Goal: Task Accomplishment & Management: Complete application form

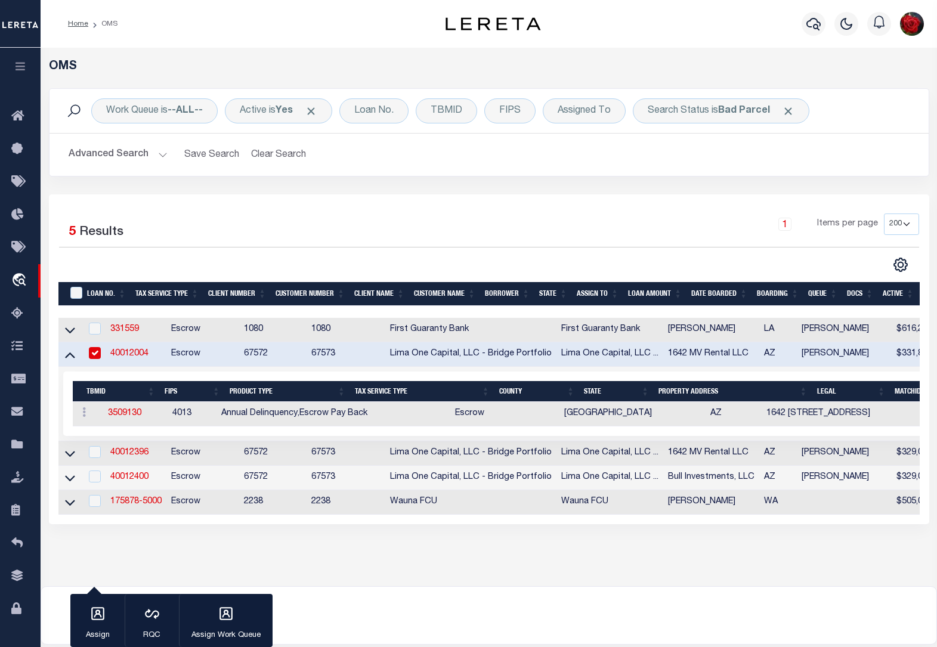
select select "200"
click at [752, 114] on b "Bad Parcel" at bounding box center [744, 111] width 52 height 10
select select "BP"
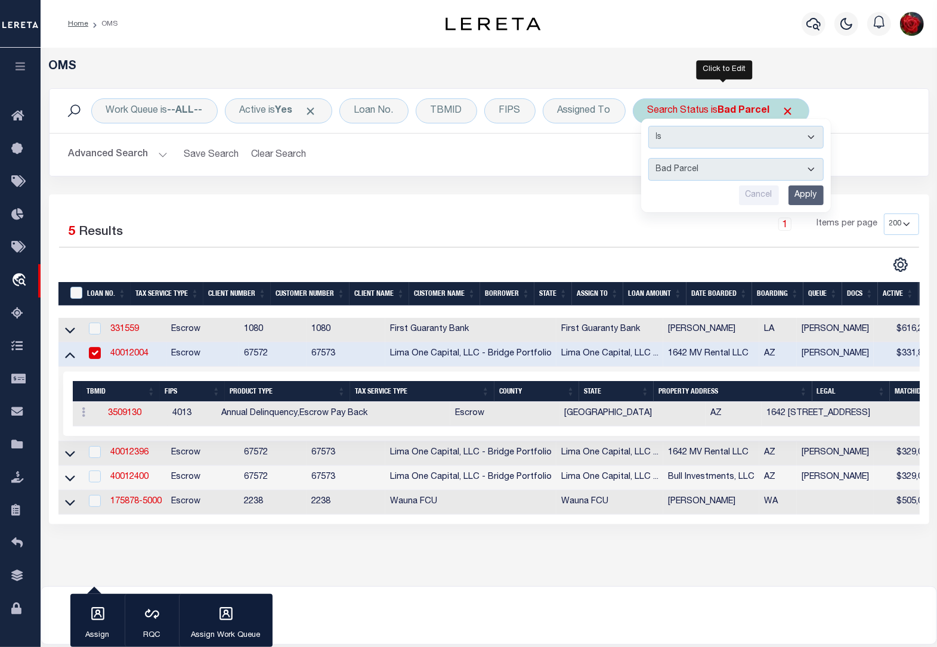
click at [806, 199] on input "Apply" at bounding box center [806, 196] width 35 height 20
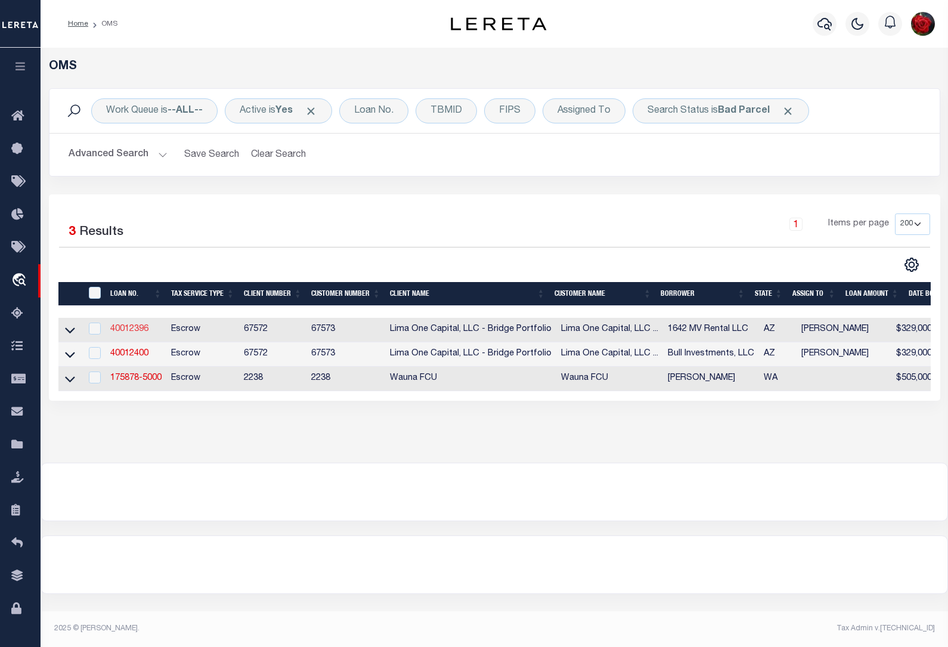
click at [130, 333] on link "40012396" at bounding box center [129, 329] width 38 height 8
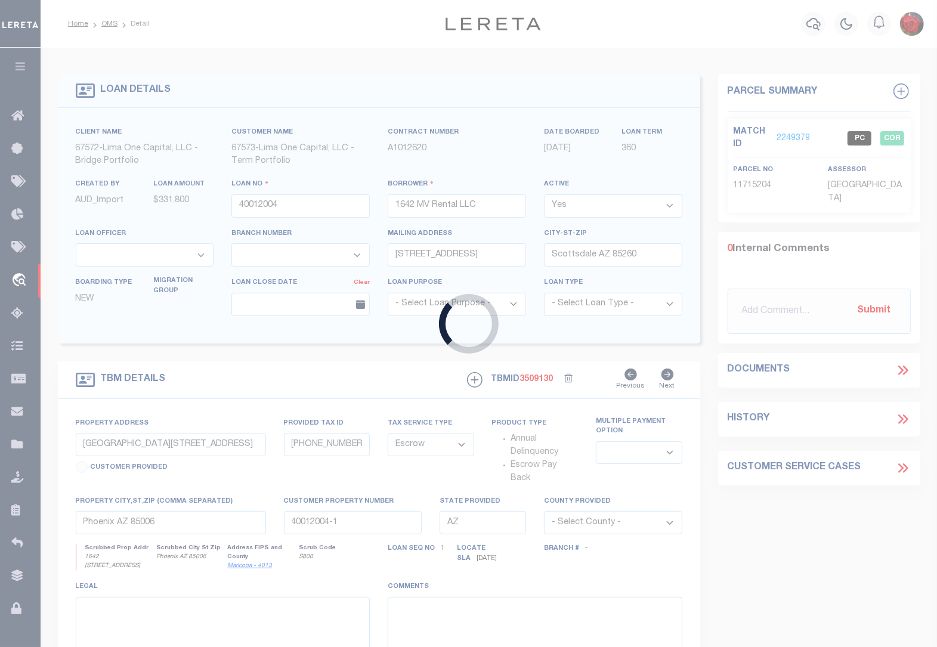
type input "40012396"
select select
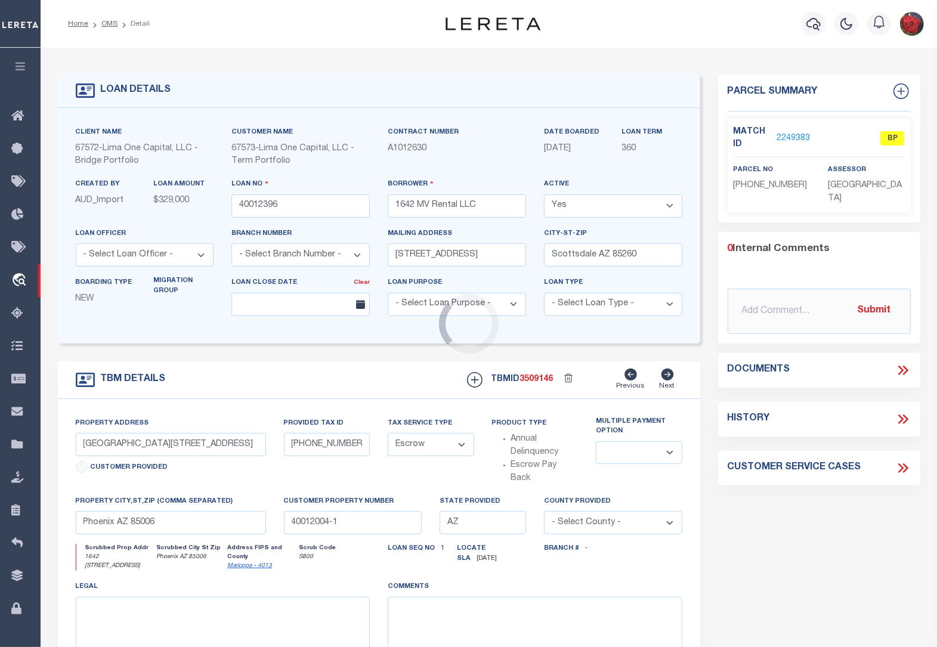
type input "[GEOGRAPHIC_DATA][STREET_ADDRESS]"
type input "[PHONE_NUMBER]"
select select
type input "40012396-1"
select select
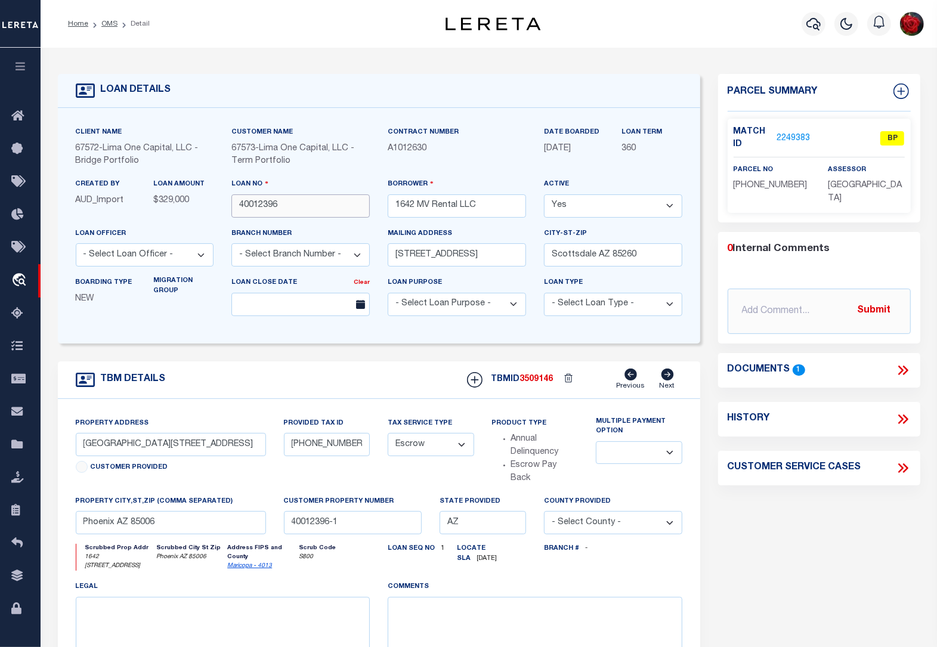
drag, startPoint x: 286, startPoint y: 206, endPoint x: 237, endPoint y: 208, distance: 48.9
click at [237, 208] on input "40012396" at bounding box center [300, 205] width 138 height 23
click at [786, 132] on link "2249383" at bounding box center [793, 138] width 33 height 13
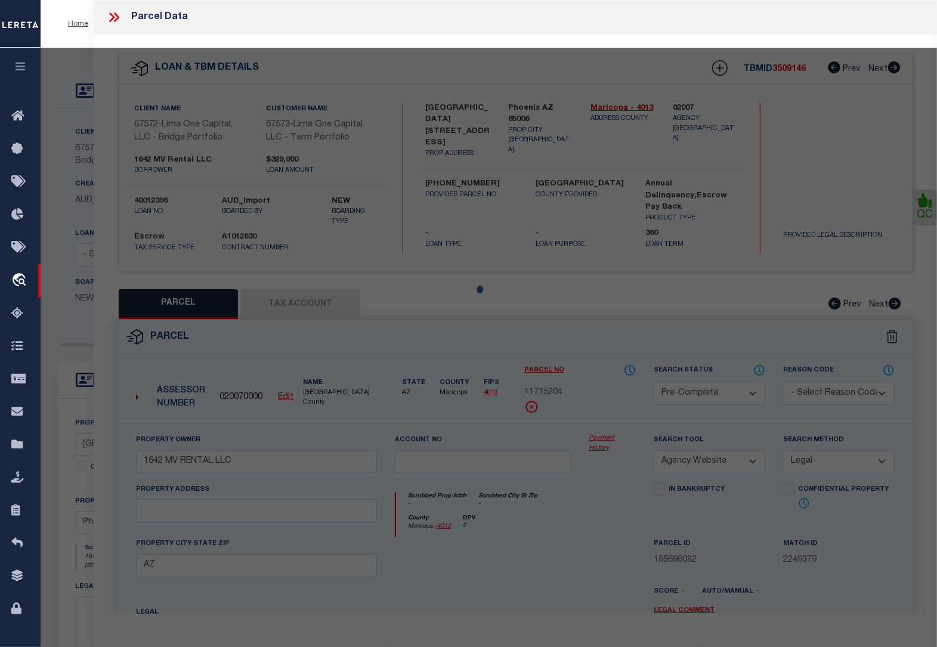
select select "AS"
select select
checkbox input "false"
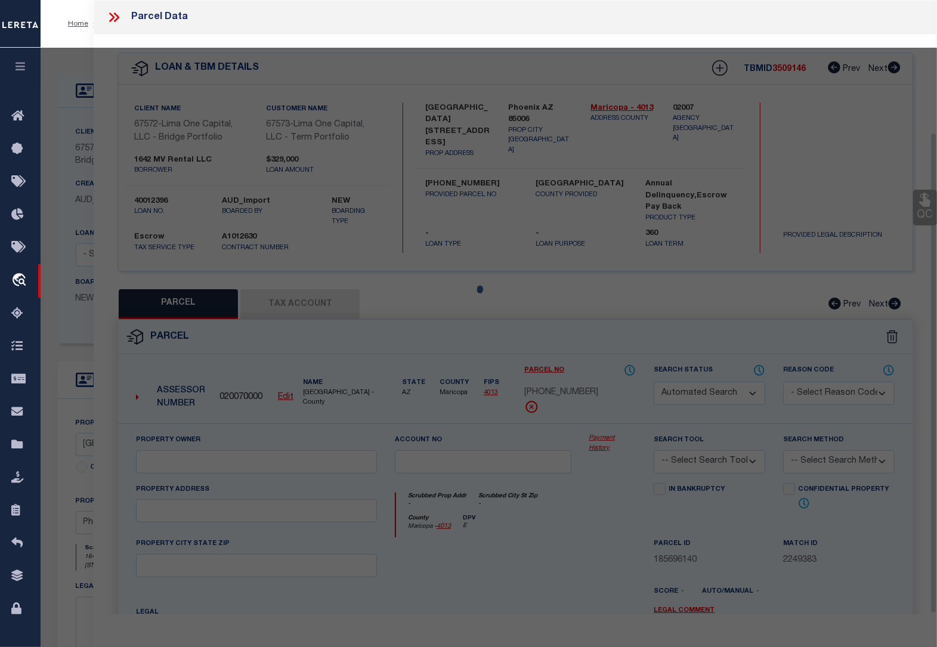
select select "BP"
type input "1642 MV RENTAL LLC"
select select "AGW"
select select "LEG"
type input "AZ"
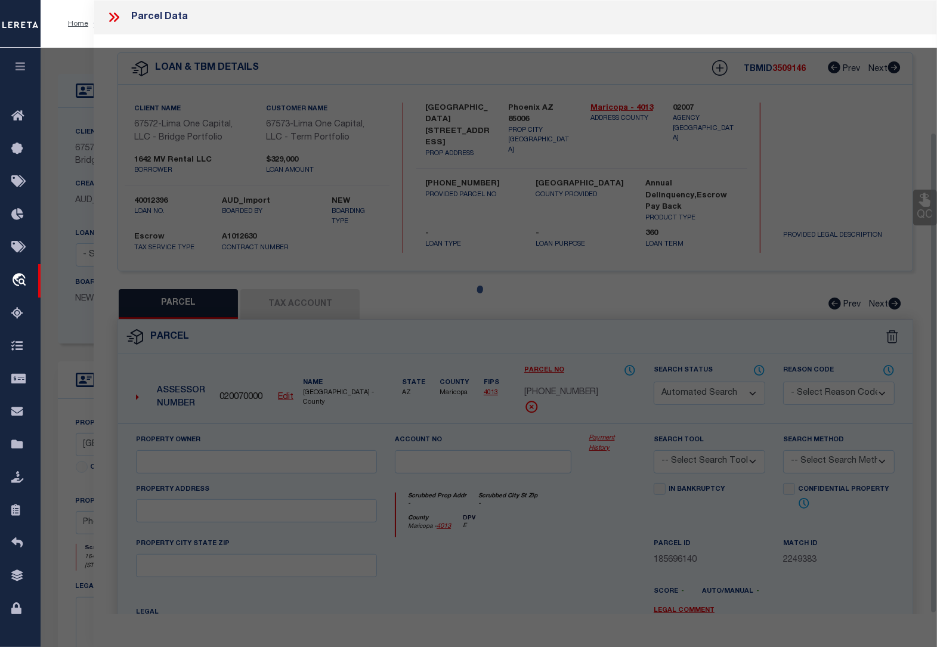
type textarea "169939 [GEOGRAPHIC_DATA] # 9"
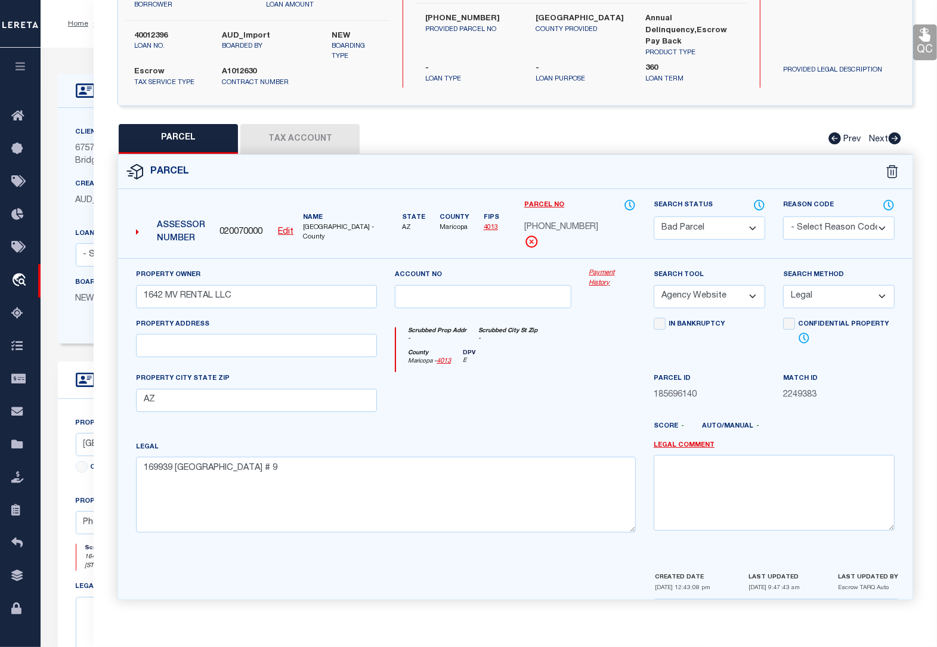
click at [316, 139] on button "Tax Account" at bounding box center [299, 139] width 119 height 30
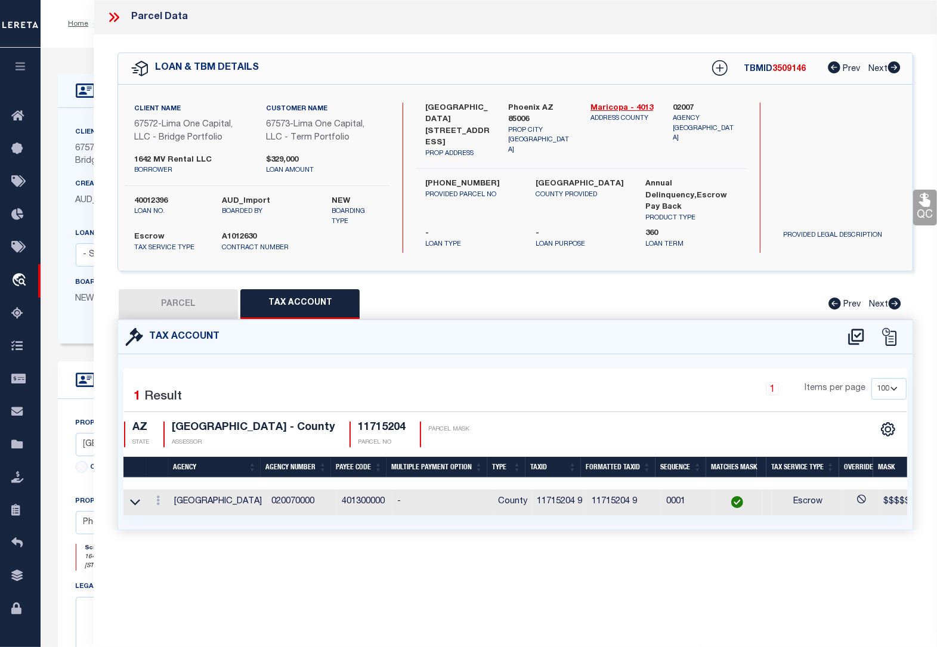
scroll to position [0, 0]
select select "100"
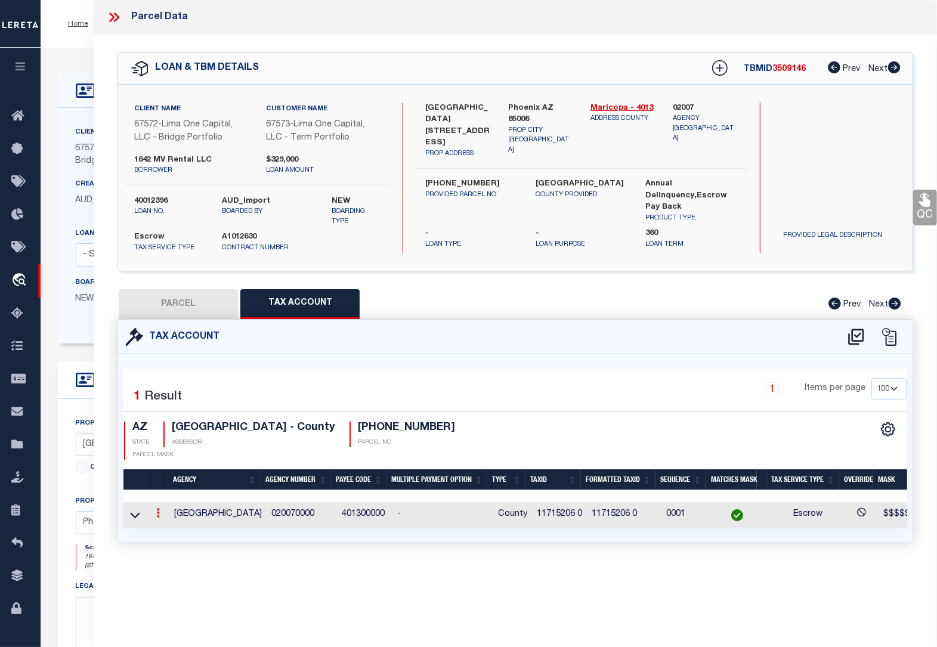
click at [160, 510] on link at bounding box center [158, 515] width 13 height 10
click at [170, 527] on icon "" at bounding box center [170, 531] width 9 height 9
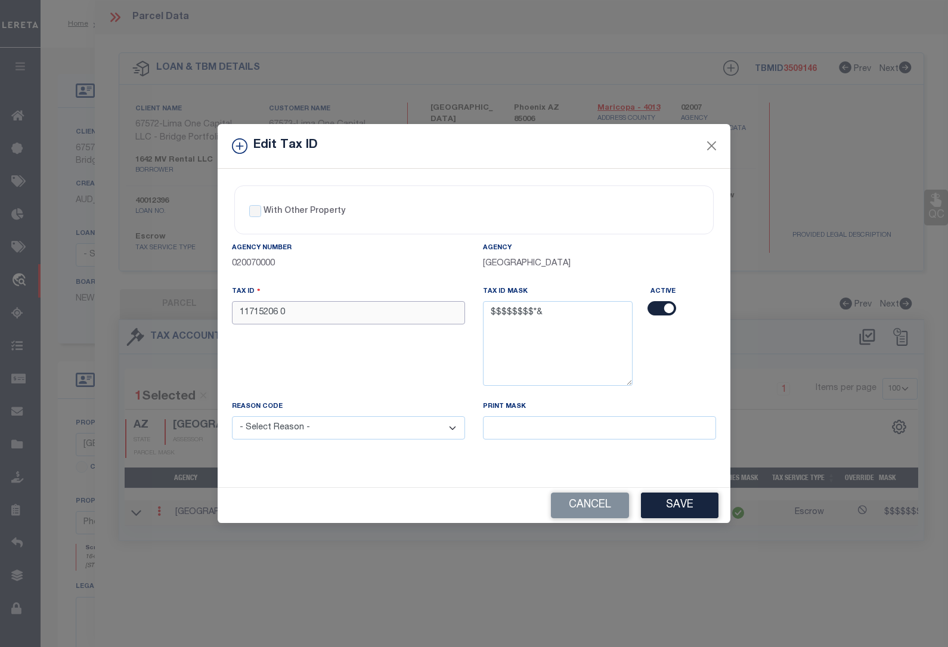
click at [296, 315] on input "11715206 0" at bounding box center [348, 312] width 233 height 23
type input "11715206 3"
click at [308, 422] on select "- Select Reason - 099 - Other (Provide additional detail) ACT - Agency Changed …" at bounding box center [348, 427] width 233 height 23
select select "ACT"
click at [232, 418] on select "- Select Reason - 099 - Other (Provide additional detail) ACT - Agency Changed …" at bounding box center [348, 427] width 233 height 23
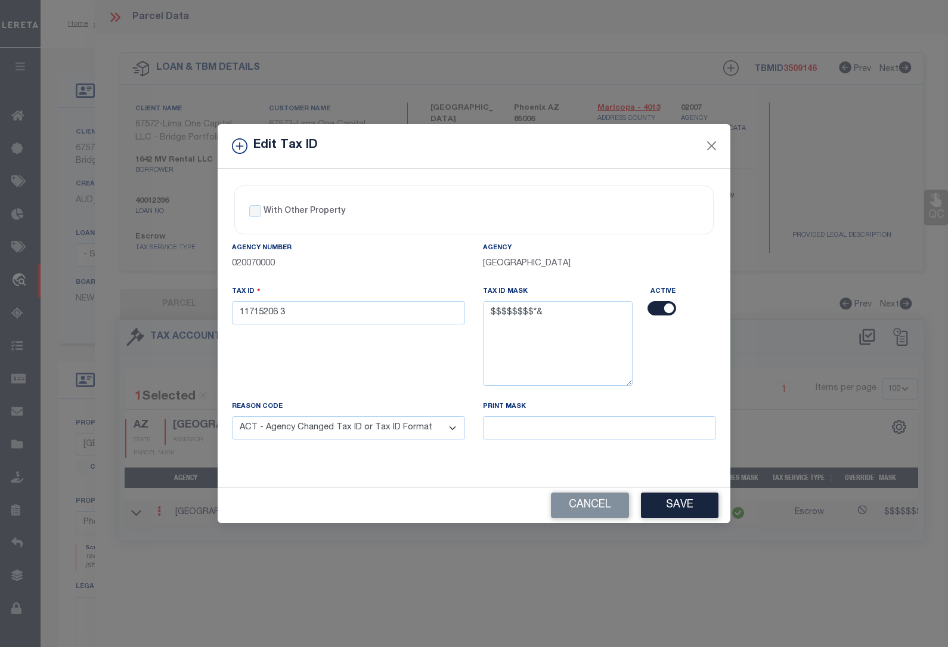
click at [427, 483] on div "With Other Property With Other Property Type Temporary Permanent Parent Parcel …" at bounding box center [474, 328] width 513 height 319
click at [688, 508] on button "Save" at bounding box center [680, 506] width 78 height 26
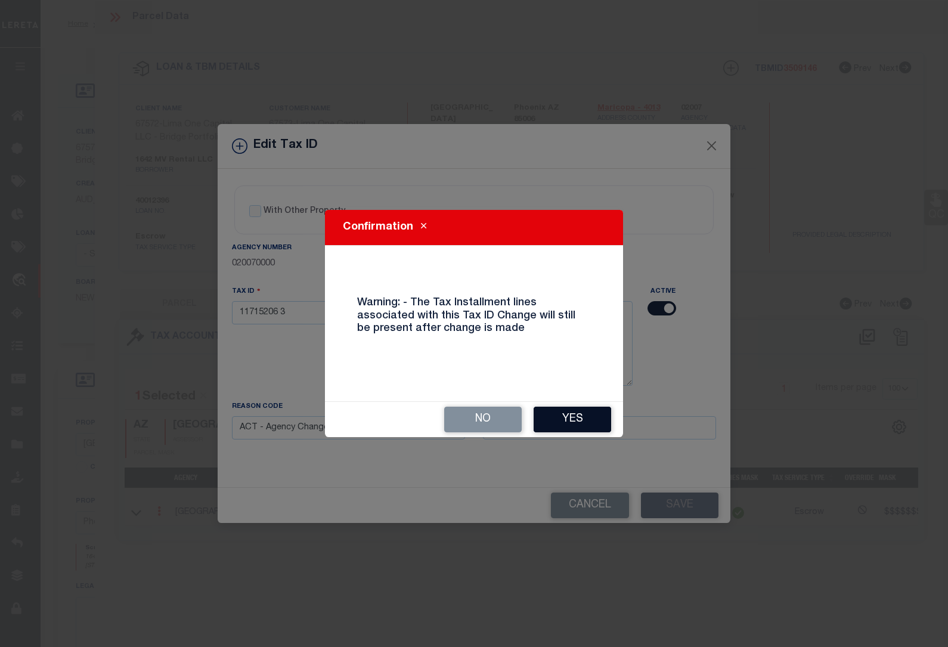
click at [582, 424] on button "Yes" at bounding box center [573, 420] width 78 height 26
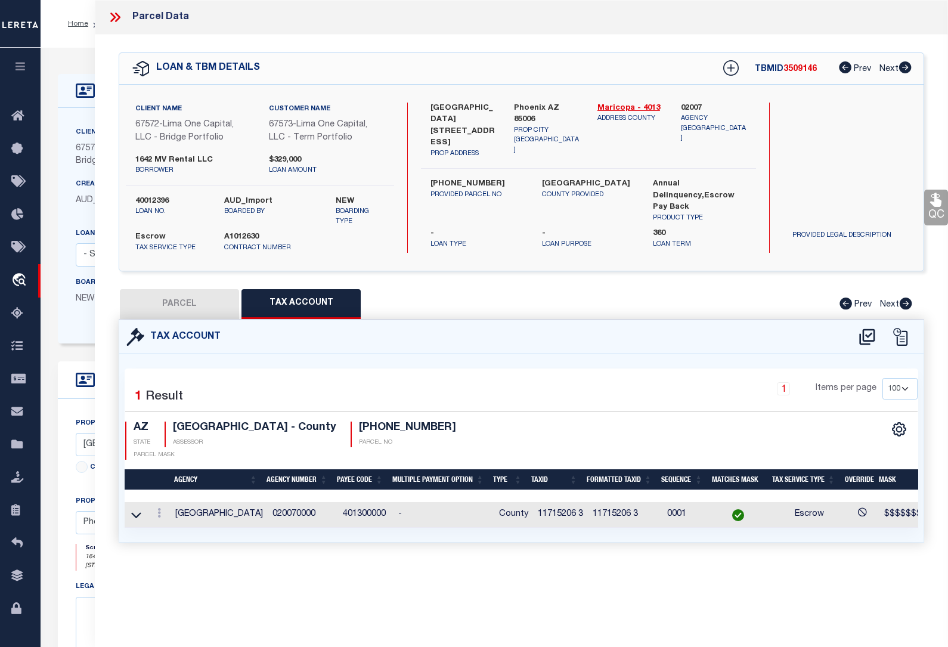
select select
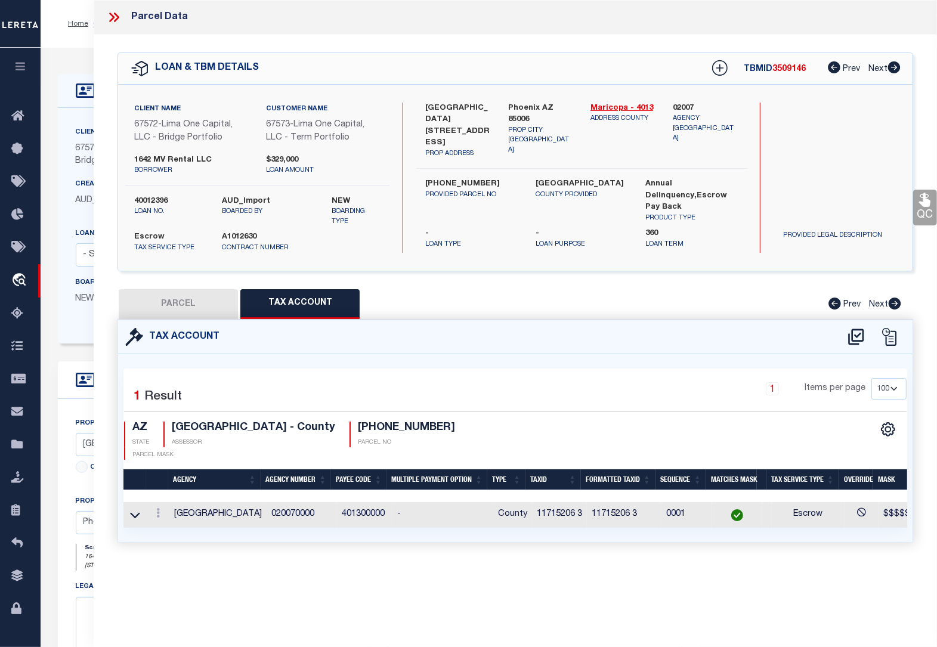
click at [202, 305] on button "PARCEL" at bounding box center [178, 304] width 119 height 30
select select "AS"
select select
checkbox input "false"
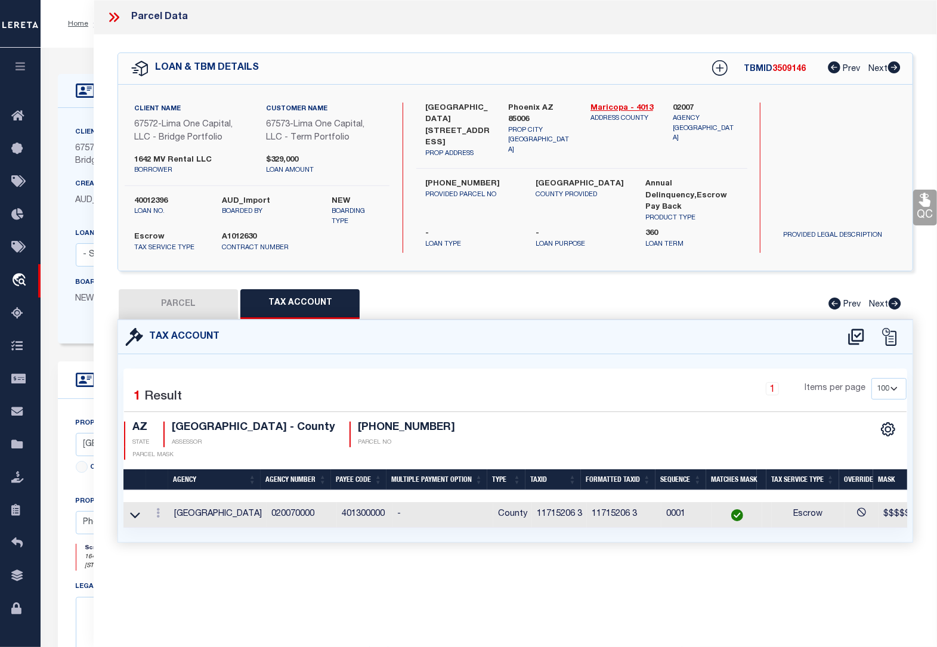
checkbox input "false"
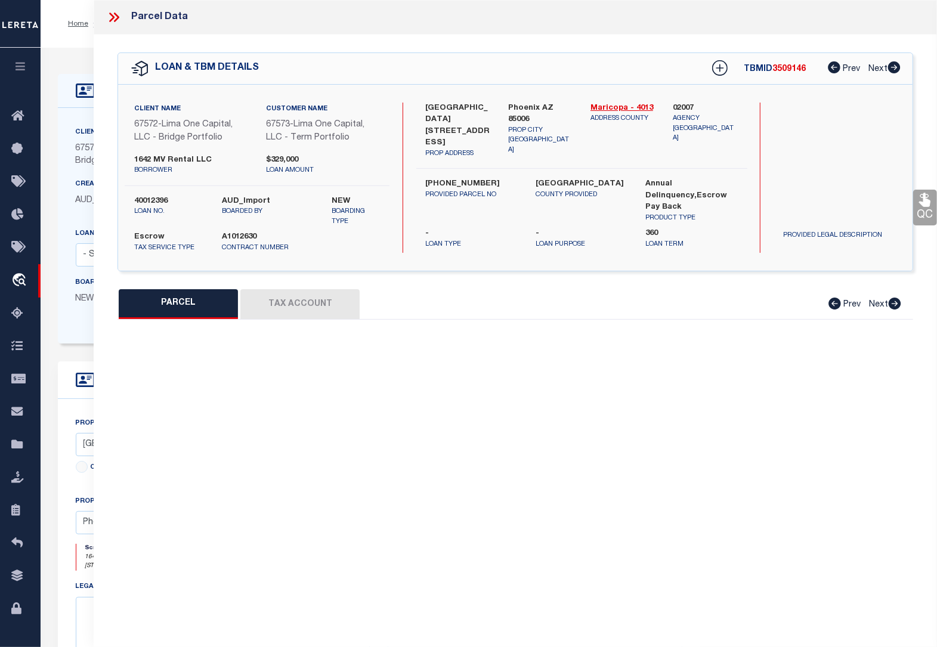
select select "BP"
type input "1642 MV RENTAL LLC"
select select "AGW"
select select "LEG"
type input "AZ"
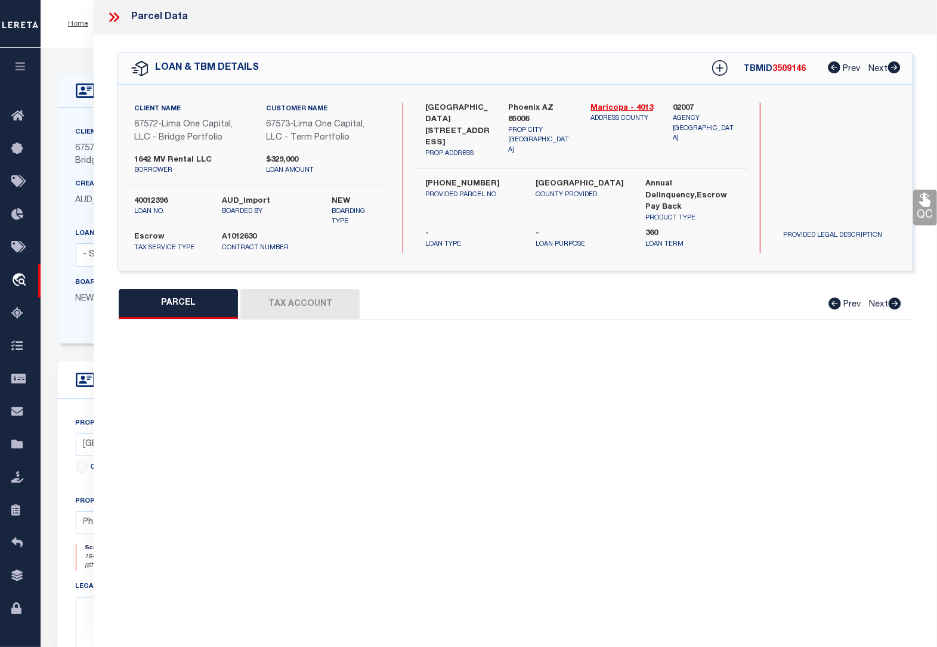
type textarea "169939 [GEOGRAPHIC_DATA] # 9"
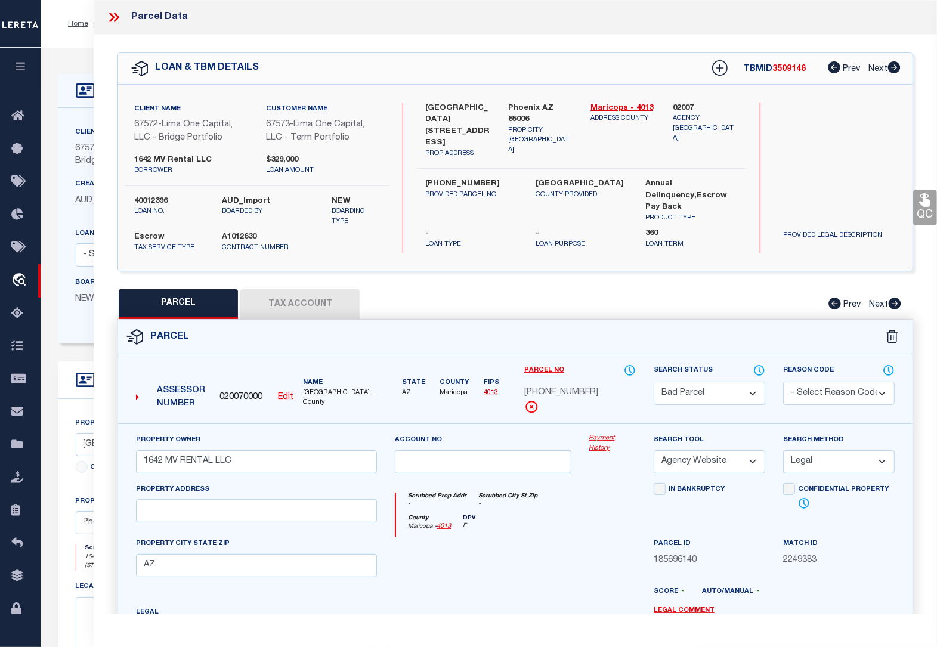
click at [710, 397] on select "Automated Search Bad Parcel Complete Duplicate Parcel High Dollar Reporting In …" at bounding box center [710, 393] width 112 height 23
click at [654, 382] on select "Automated Search Bad Parcel Complete Duplicate Parcel High Dollar Reporting In …" at bounding box center [710, 393] width 112 height 23
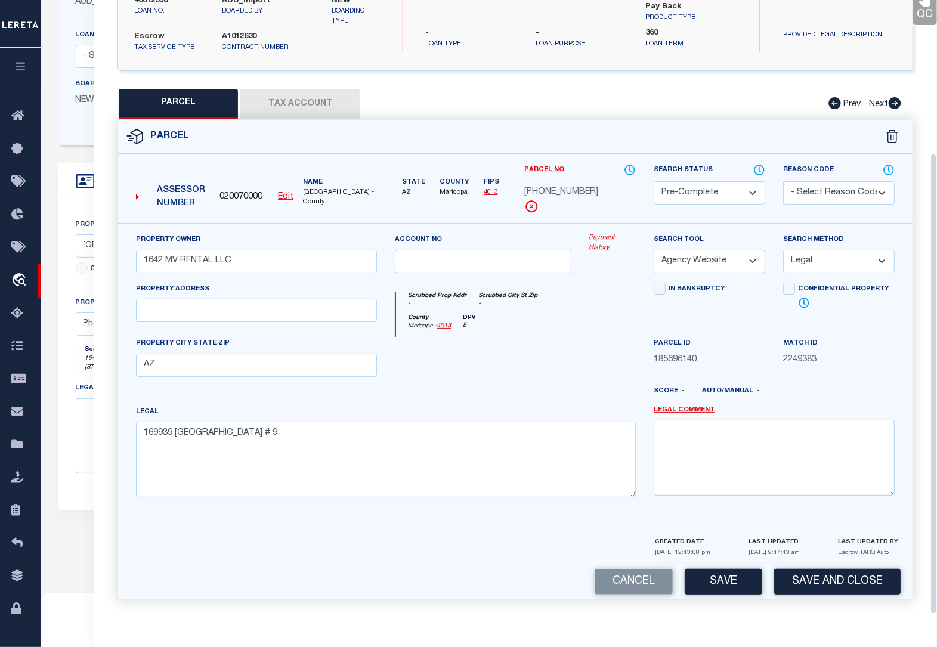
scroll to position [224, 0]
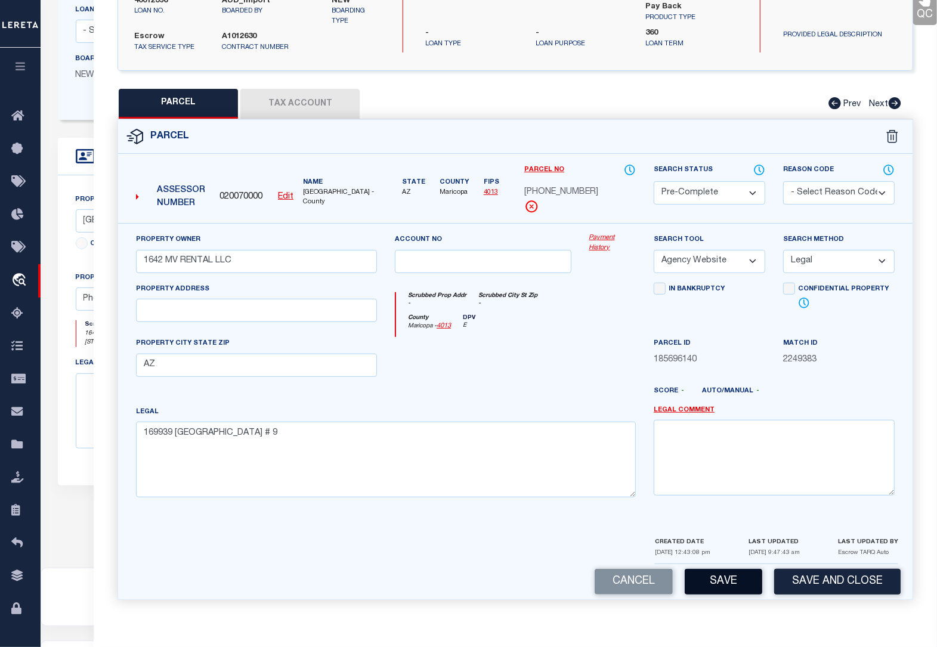
click at [726, 580] on button "Save" at bounding box center [724, 582] width 78 height 26
select select "AS"
select select
checkbox input "false"
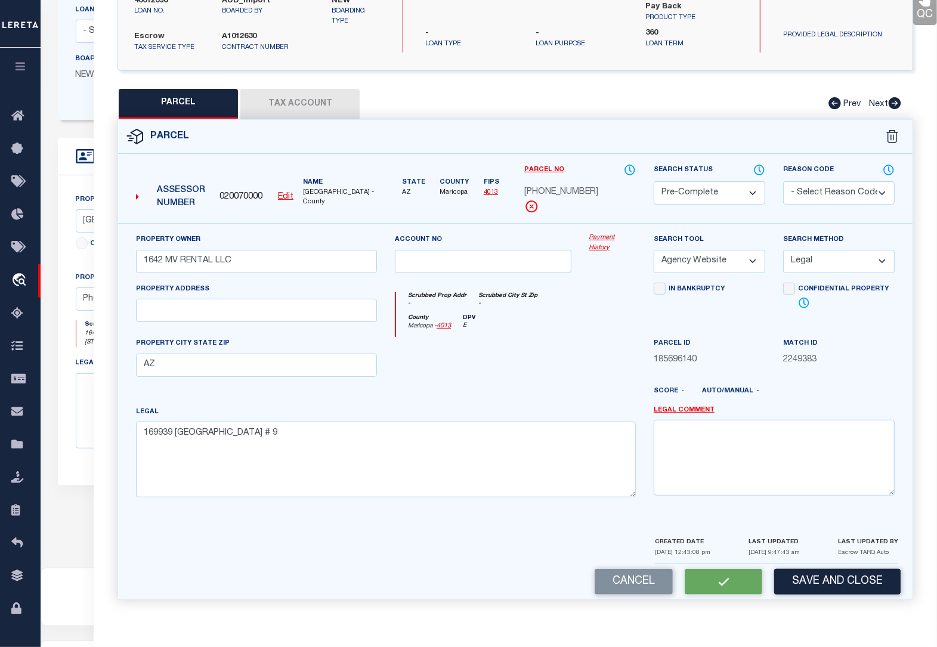
checkbox input "false"
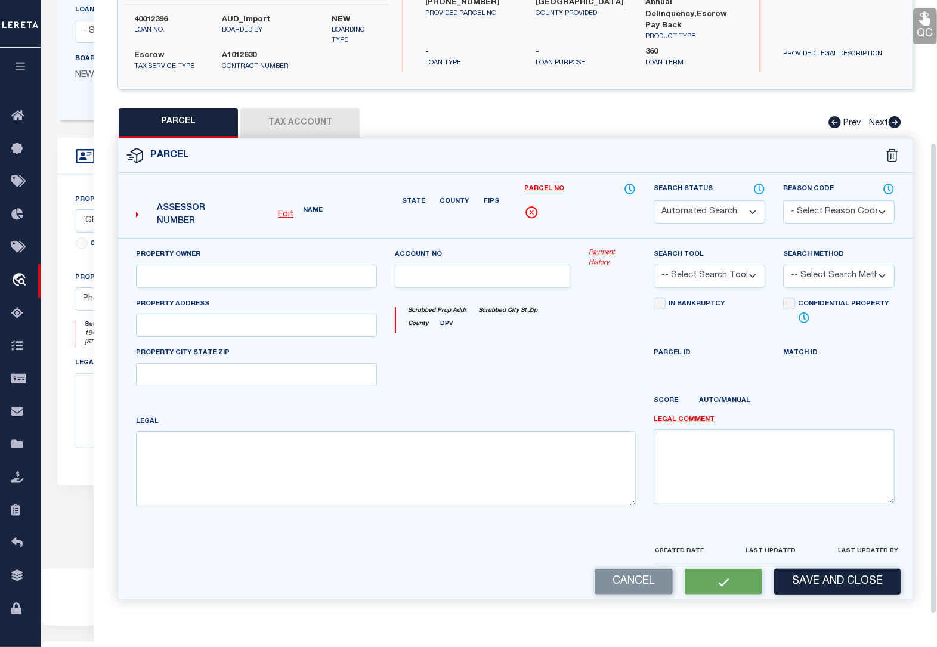
select select "PC"
type input "1642 MV RENTAL LLC"
select select "AGW"
select select "LEG"
type input "AZ"
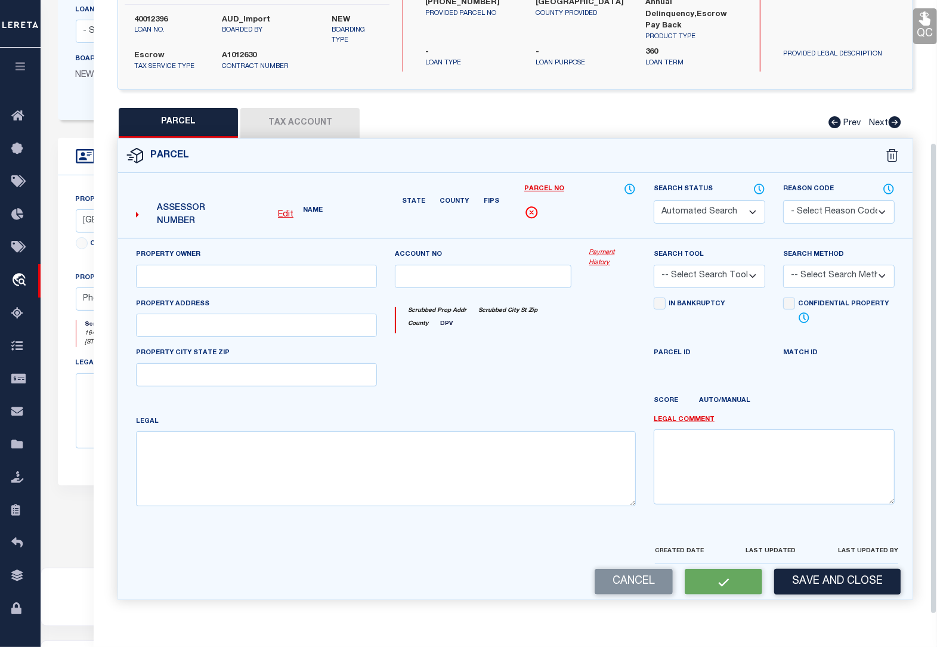
type textarea "169939 [GEOGRAPHIC_DATA] # 9"
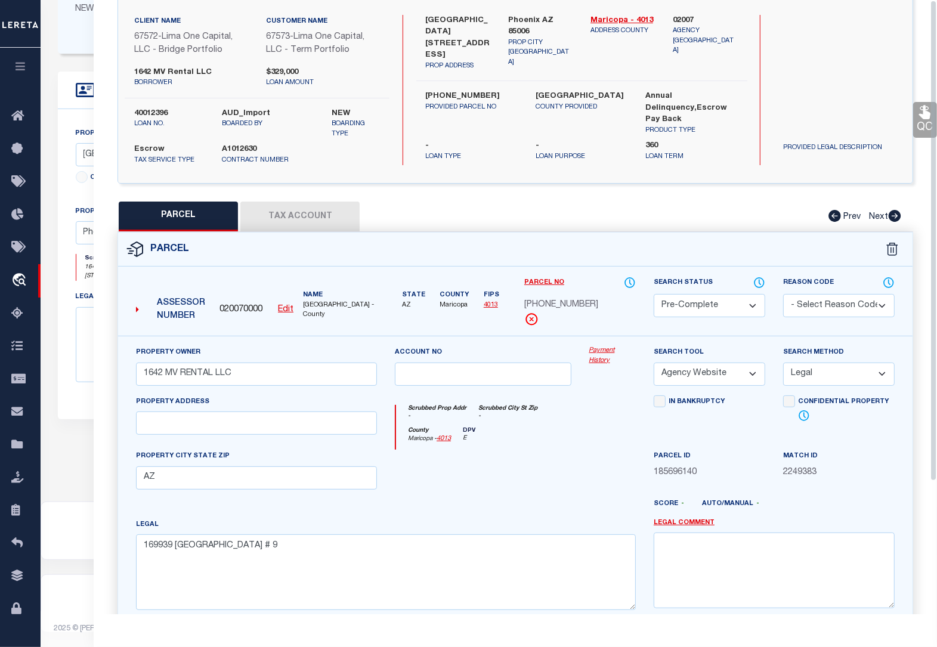
scroll to position [0, 0]
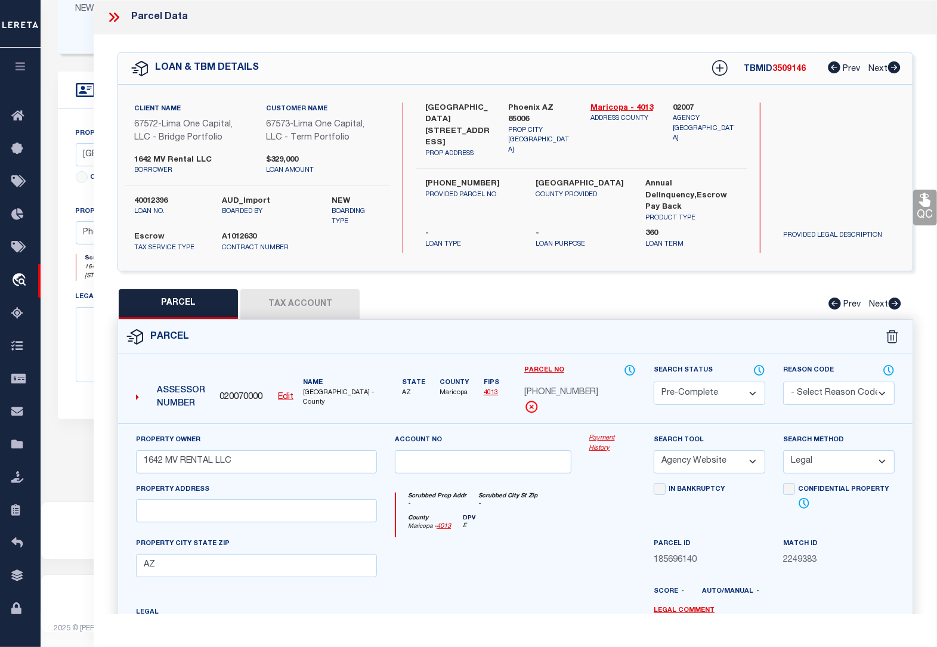
click at [112, 14] on icon at bounding box center [114, 18] width 16 height 16
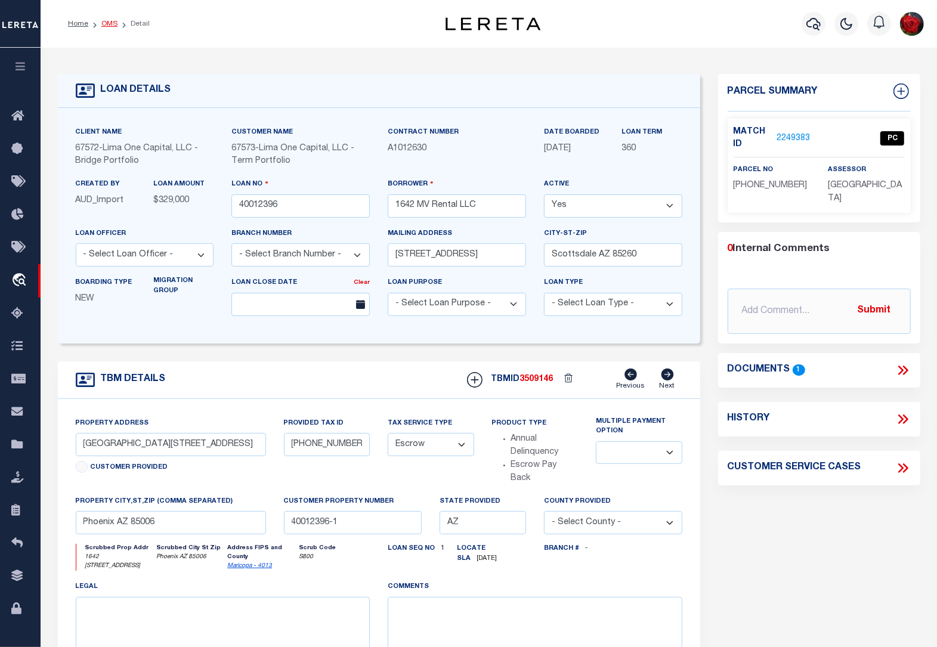
click at [108, 22] on link "OMS" at bounding box center [109, 23] width 16 height 7
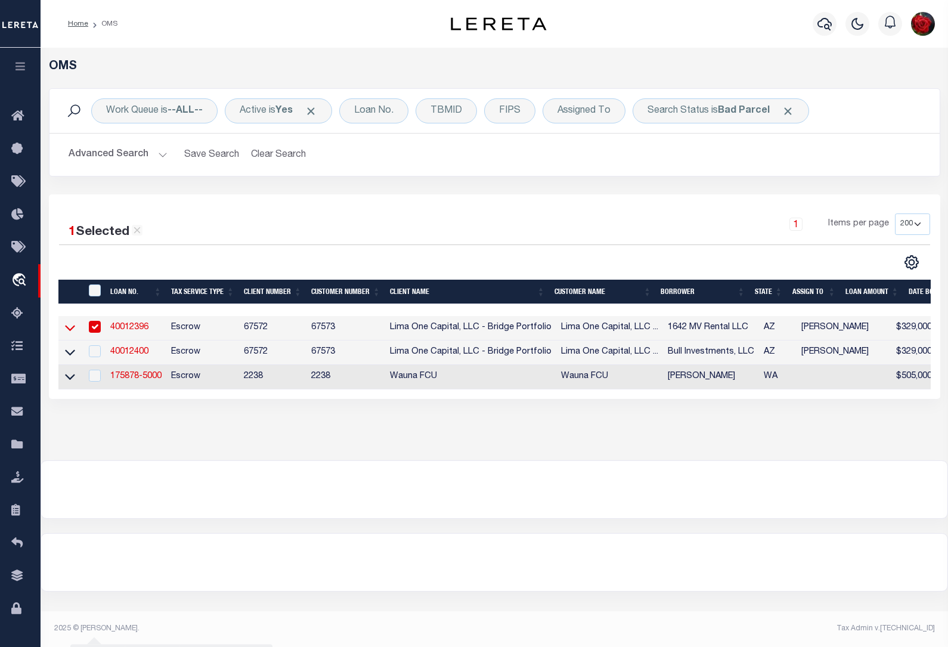
click at [70, 332] on icon at bounding box center [70, 329] width 10 height 6
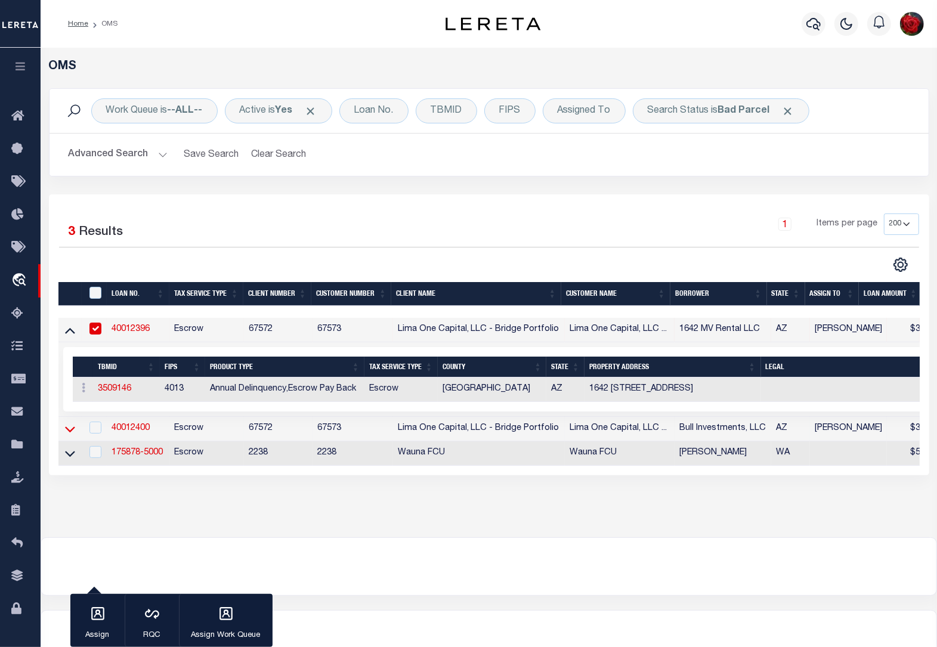
click at [70, 434] on icon at bounding box center [70, 429] width 10 height 13
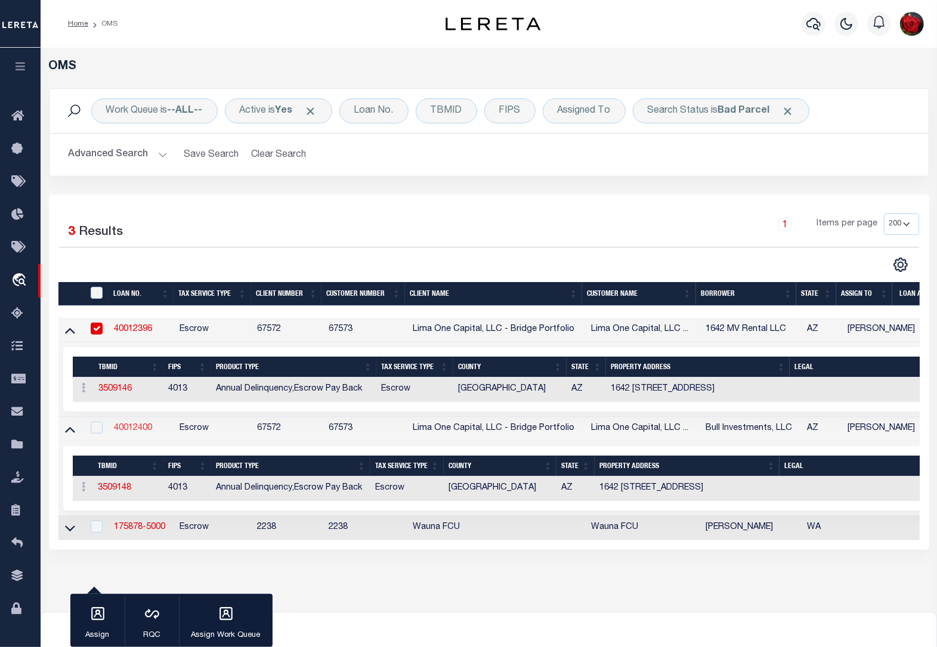
click at [141, 429] on link "40012400" at bounding box center [133, 428] width 38 height 8
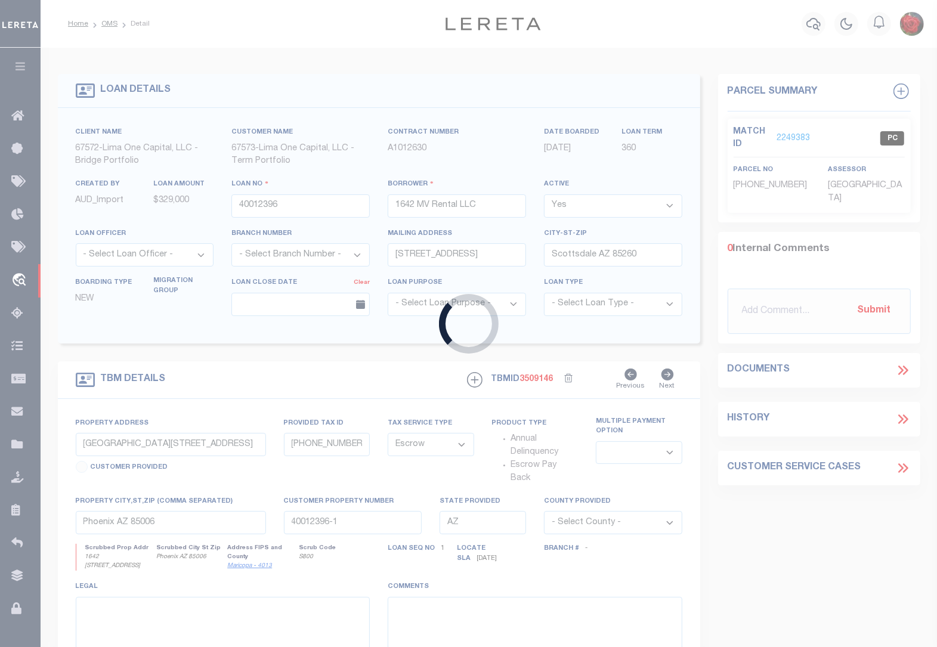
type input "40012400"
type input "Bull Investments, LLC"
type input "[GEOGRAPHIC_DATA]"
type input "San Juan Capistrano CA 92675"
select select
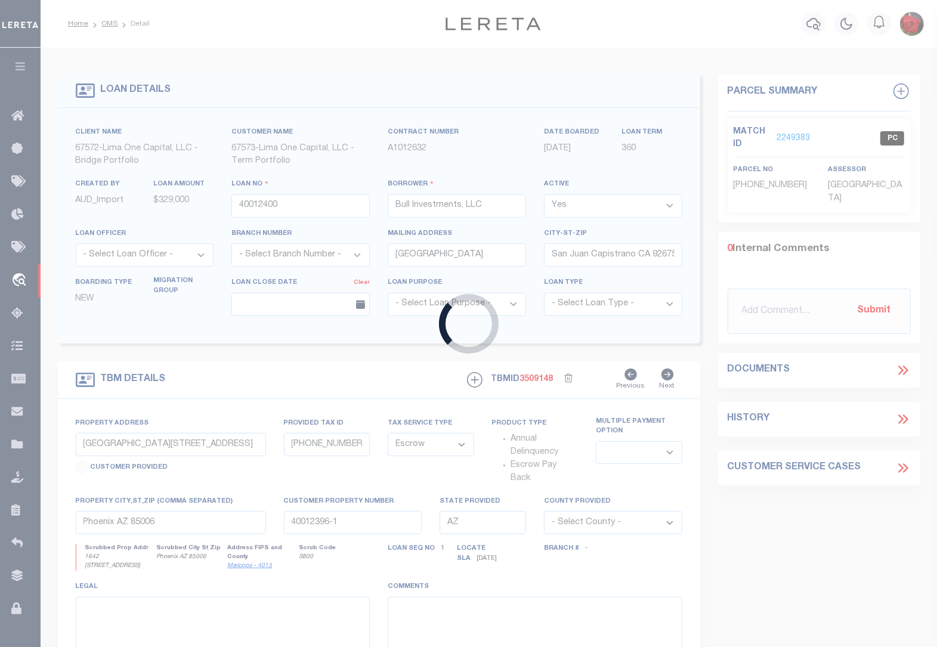
type input "[GEOGRAPHIC_DATA][STREET_ADDRESS]"
type input "[PHONE_NUMBER]"
select select
type input "40012400-1"
select select
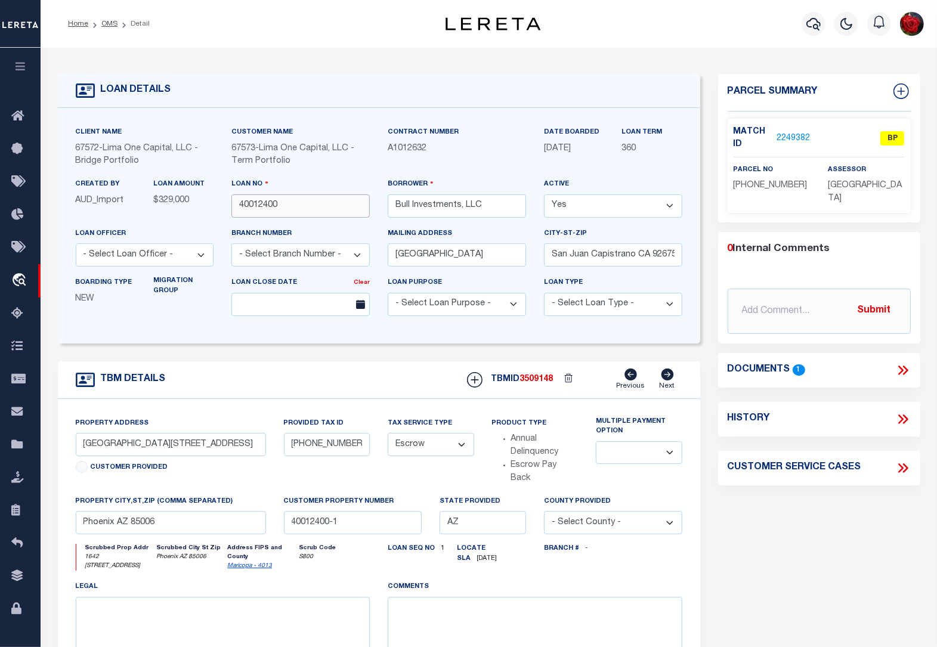
drag, startPoint x: 286, startPoint y: 209, endPoint x: 240, endPoint y: 206, distance: 46.6
click at [240, 206] on input "40012400" at bounding box center [300, 205] width 138 height 23
click at [789, 137] on link "2249382" at bounding box center [793, 138] width 33 height 13
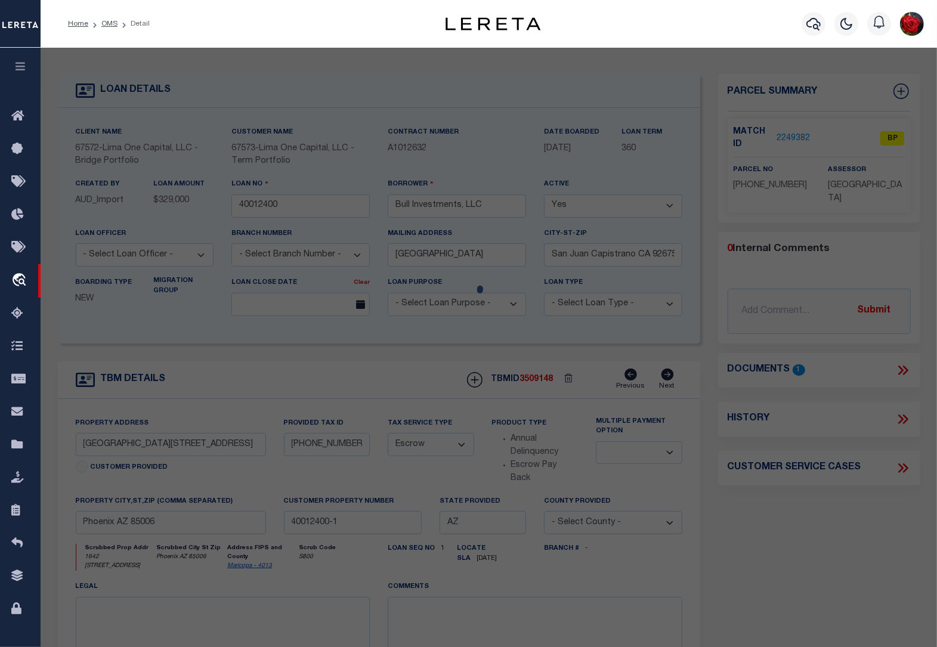
select select "AS"
select select
checkbox input "false"
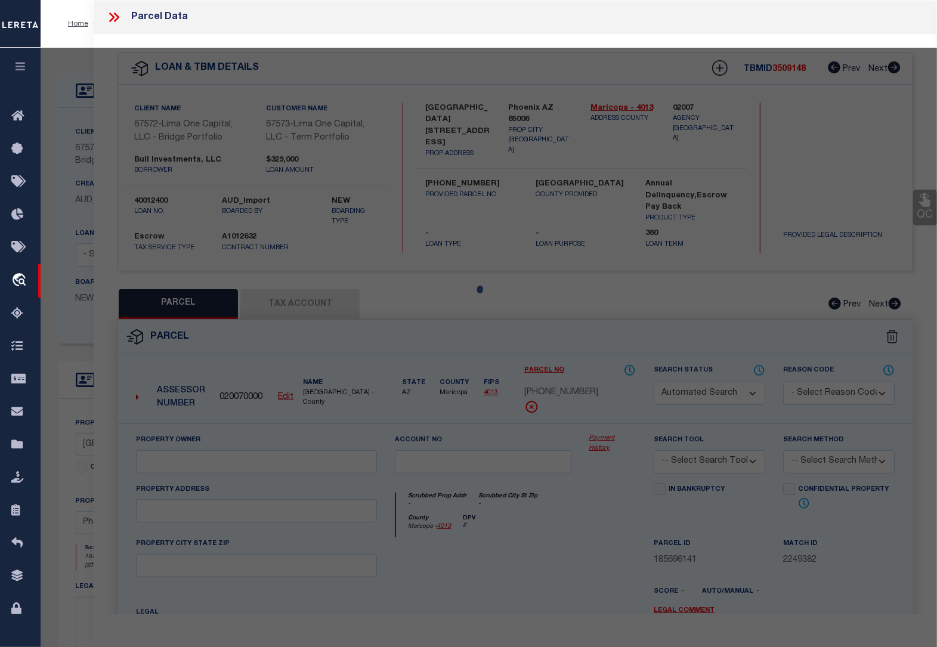
select select "BP"
type input "BULL INVESTMENTS LLC"
select select "AGW"
select select "LEG"
type input "AZ"
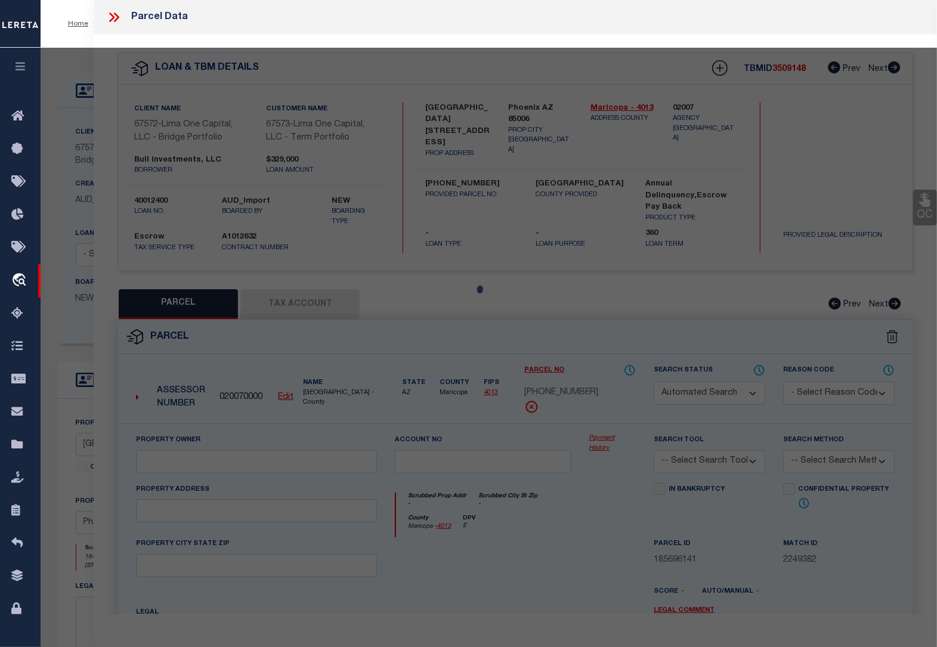
type textarea "169939 [GEOGRAPHIC_DATA] # 10"
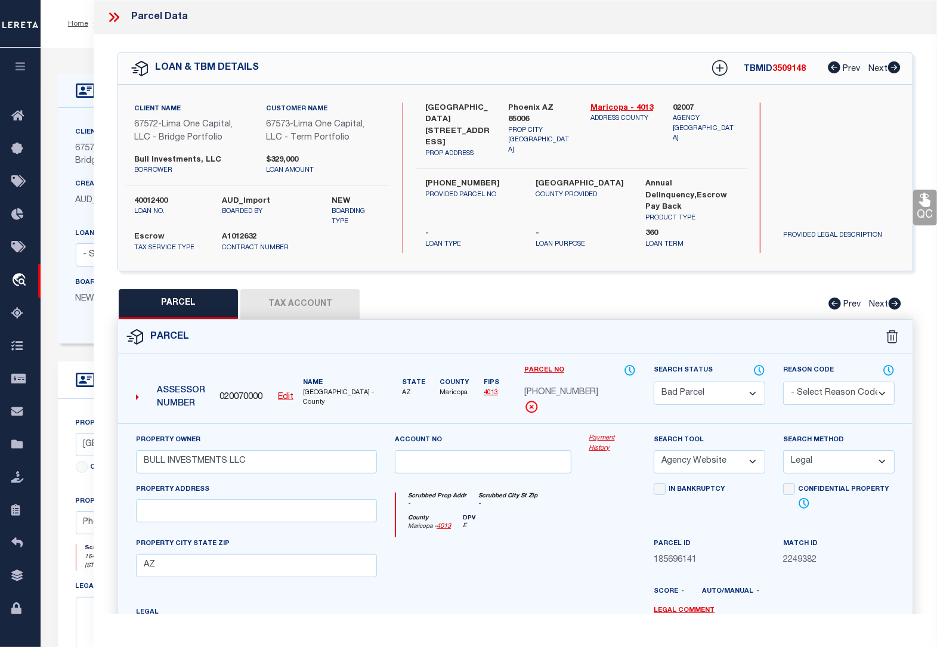
click at [312, 300] on button "Tax Account" at bounding box center [299, 304] width 119 height 30
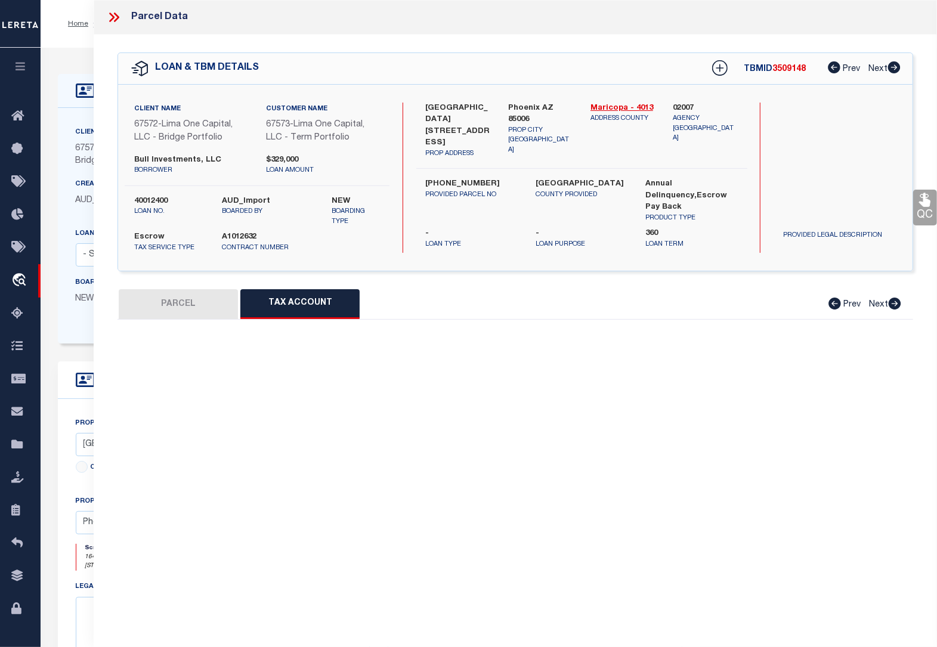
select select "100"
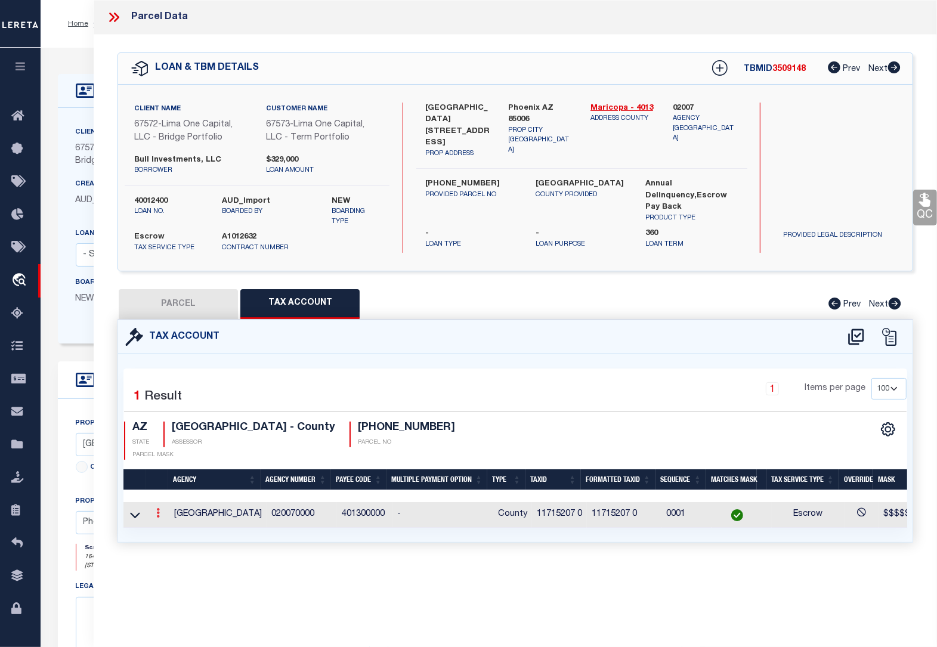
click at [159, 508] on icon at bounding box center [158, 513] width 4 height 10
click at [171, 527] on icon "" at bounding box center [170, 531] width 9 height 9
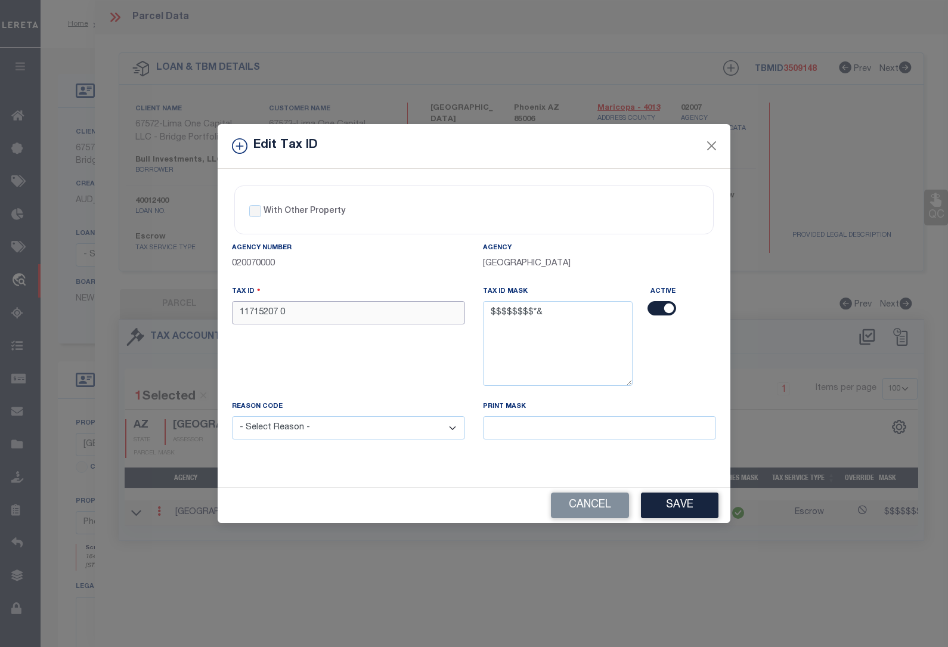
click at [302, 317] on input "11715207 0" at bounding box center [348, 312] width 233 height 23
type input "11715207 1"
click at [315, 431] on select "- Select Reason - 099 - Other (Provide additional detail) ACT - Agency Changed …" at bounding box center [348, 427] width 233 height 23
select select "ACT"
click at [232, 418] on select "- Select Reason - 099 - Other (Provide additional detail) ACT - Agency Changed …" at bounding box center [348, 427] width 233 height 23
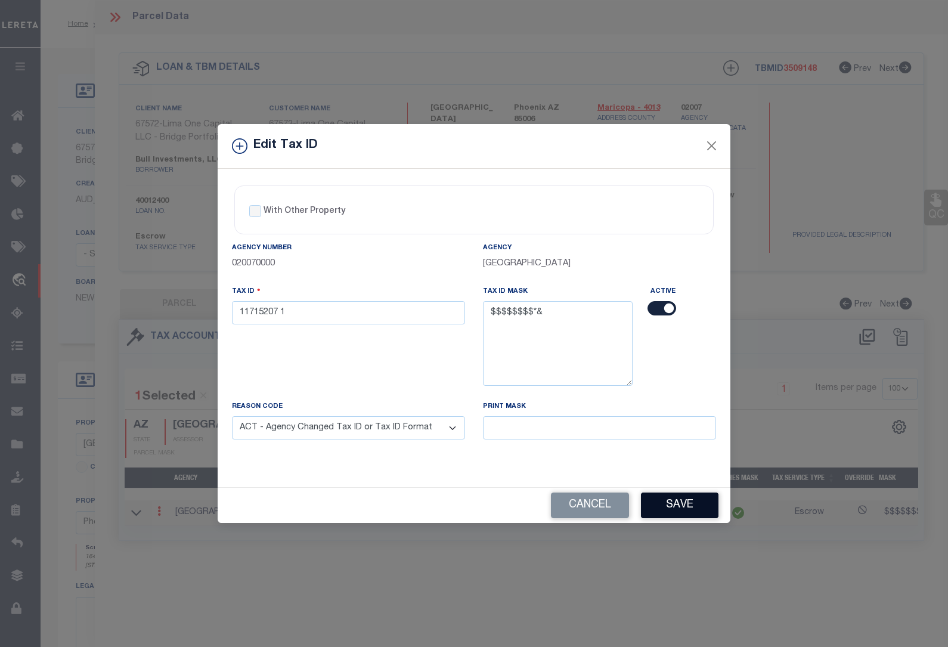
click at [691, 511] on button "Save" at bounding box center [680, 506] width 78 height 26
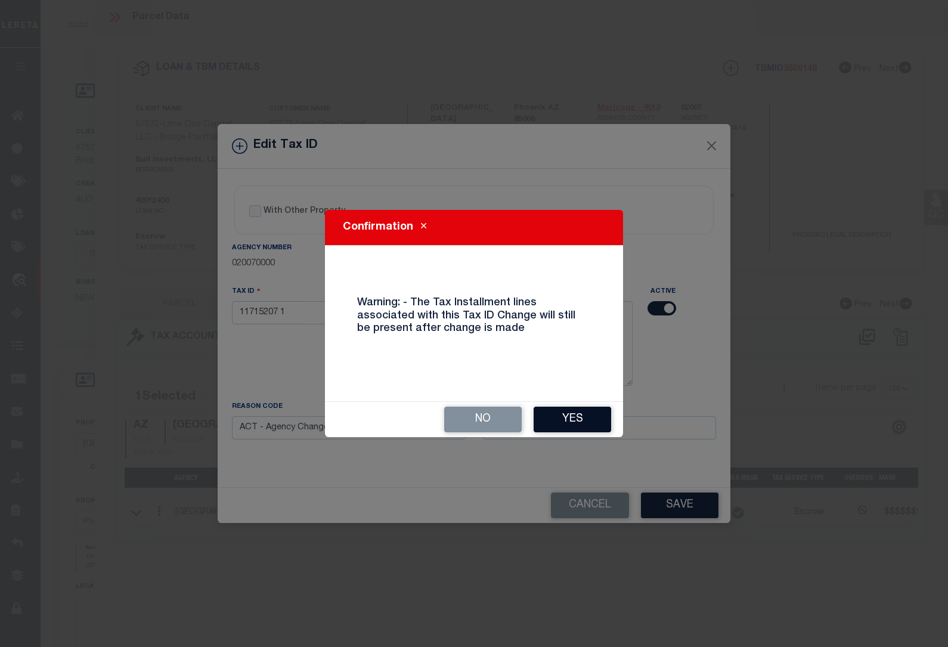
click at [562, 428] on button "Yes" at bounding box center [573, 420] width 78 height 26
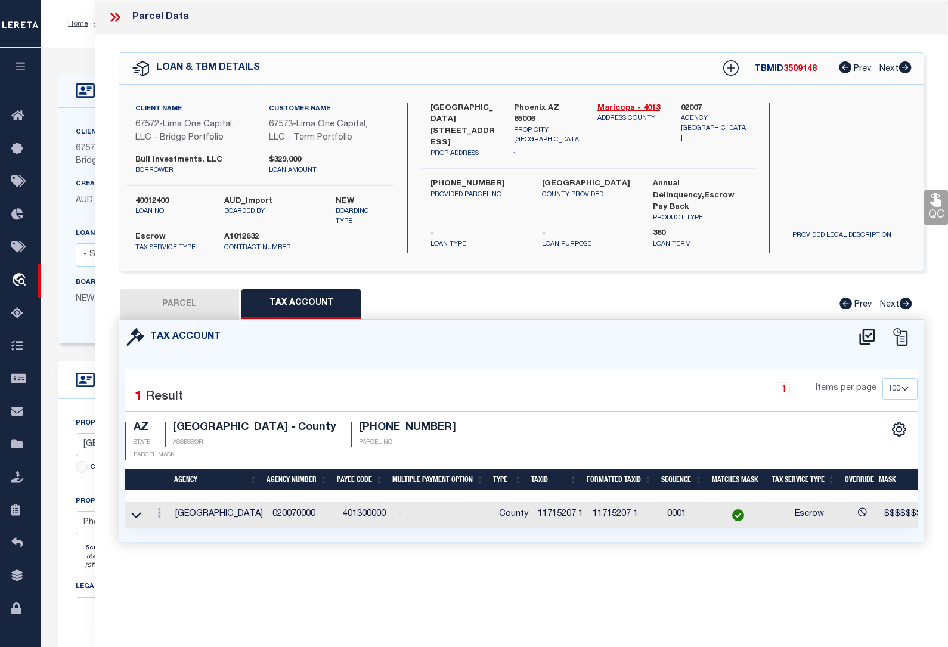
select select
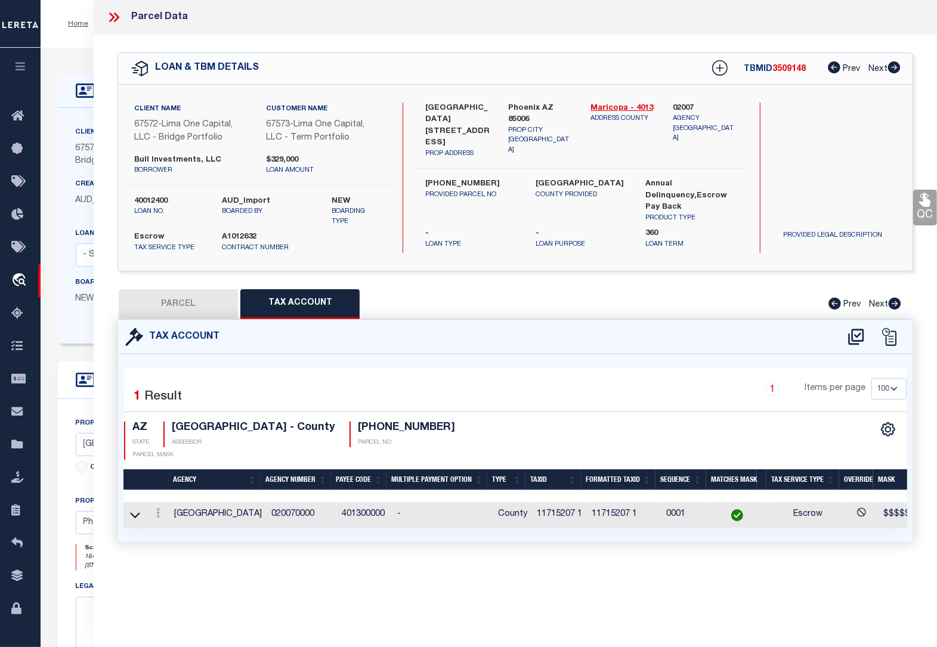
click at [182, 304] on button "PARCEL" at bounding box center [178, 304] width 119 height 30
select select "AS"
select select
checkbox input "false"
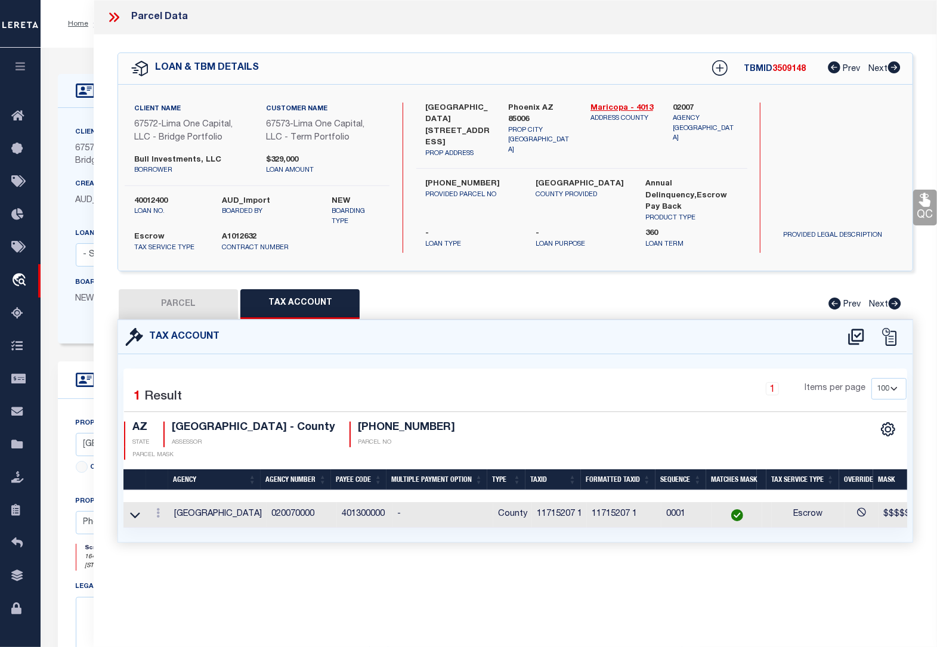
checkbox input "false"
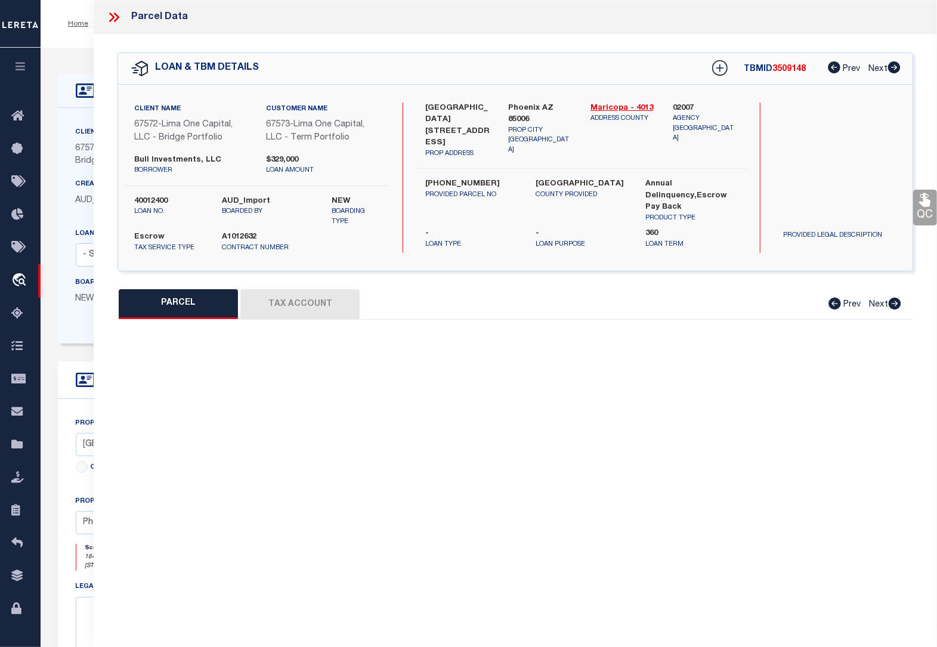
select select "BP"
type input "BULL INVESTMENTS LLC"
select select "AGW"
select select "LEG"
type input "AZ"
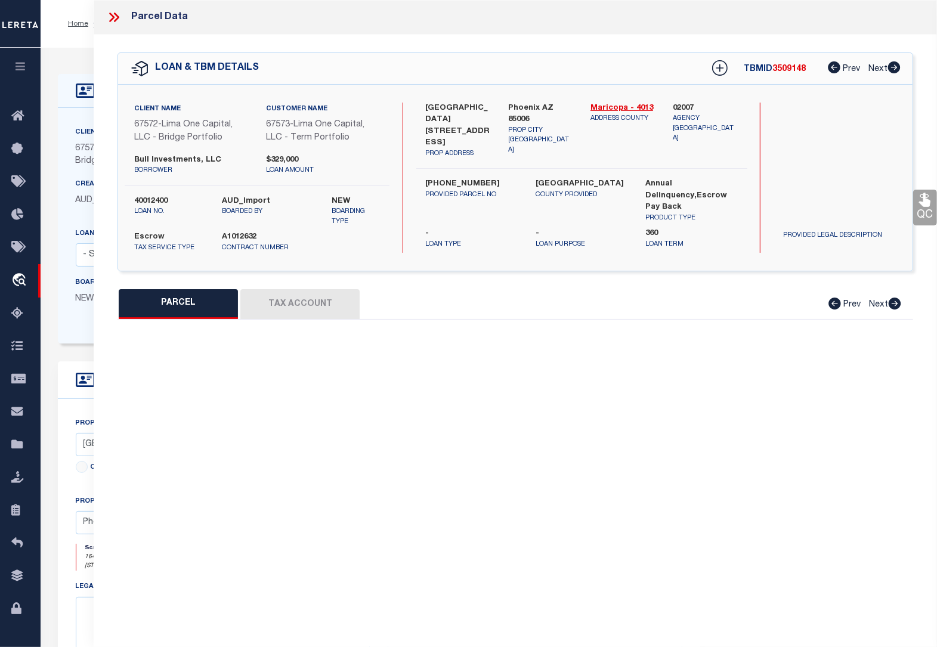
type textarea "169939 [GEOGRAPHIC_DATA] # 10"
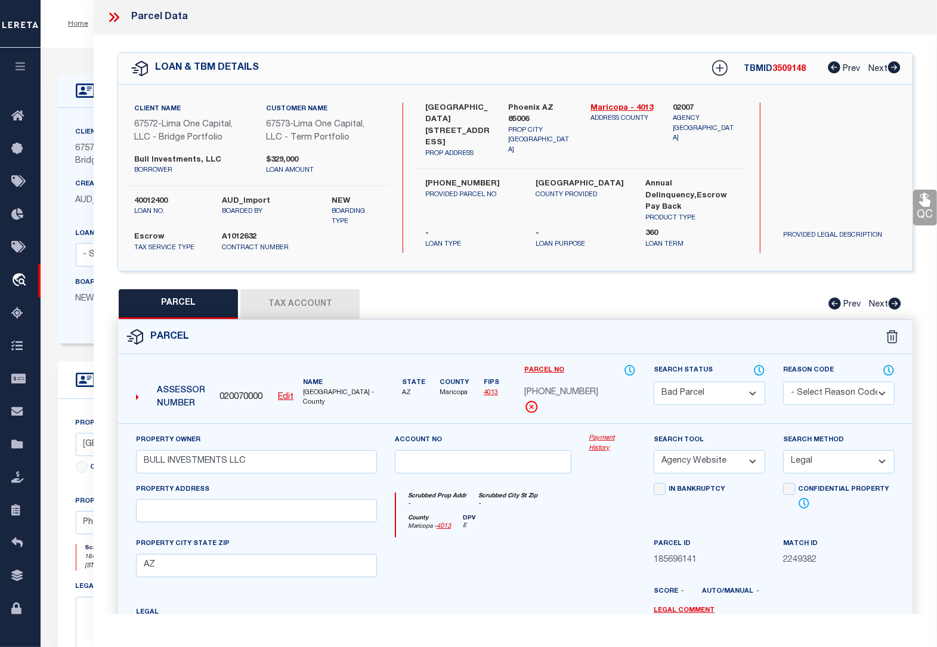
click at [332, 311] on button "Tax Account" at bounding box center [299, 304] width 119 height 30
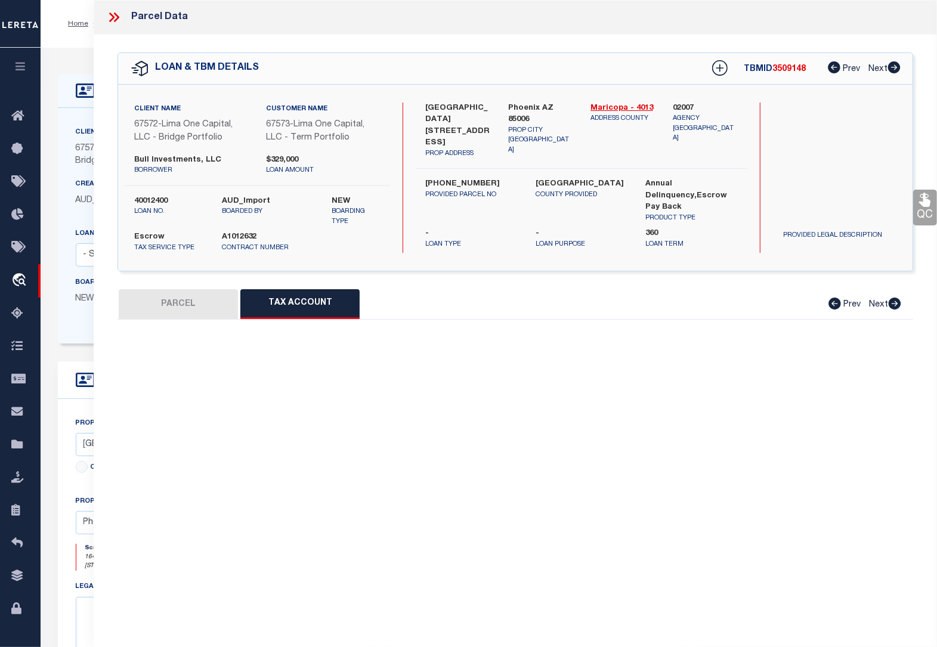
select select "100"
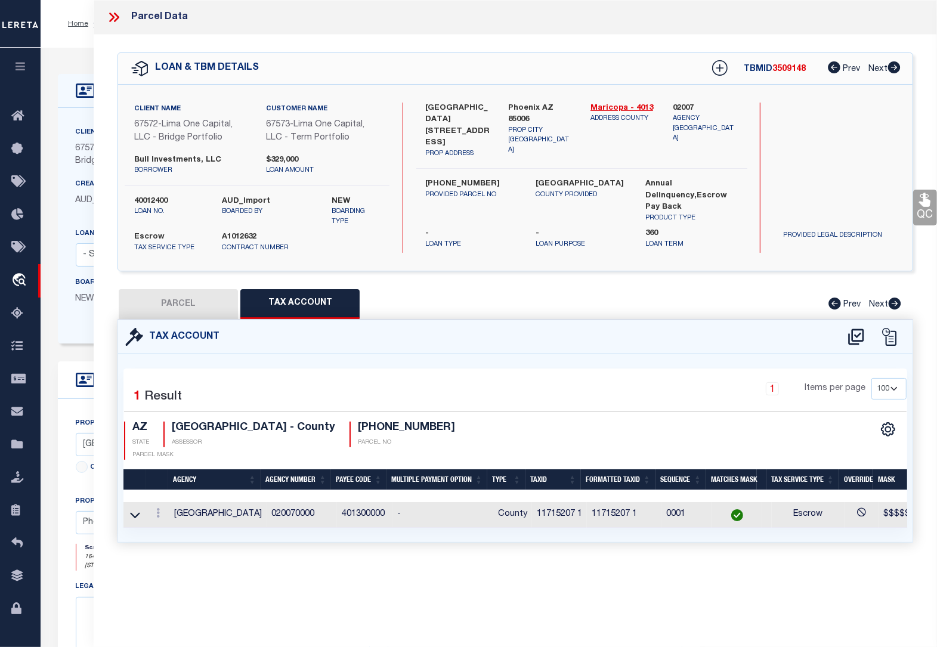
click at [194, 314] on button "PARCEL" at bounding box center [178, 304] width 119 height 30
select select "AS"
select select
checkbox input "false"
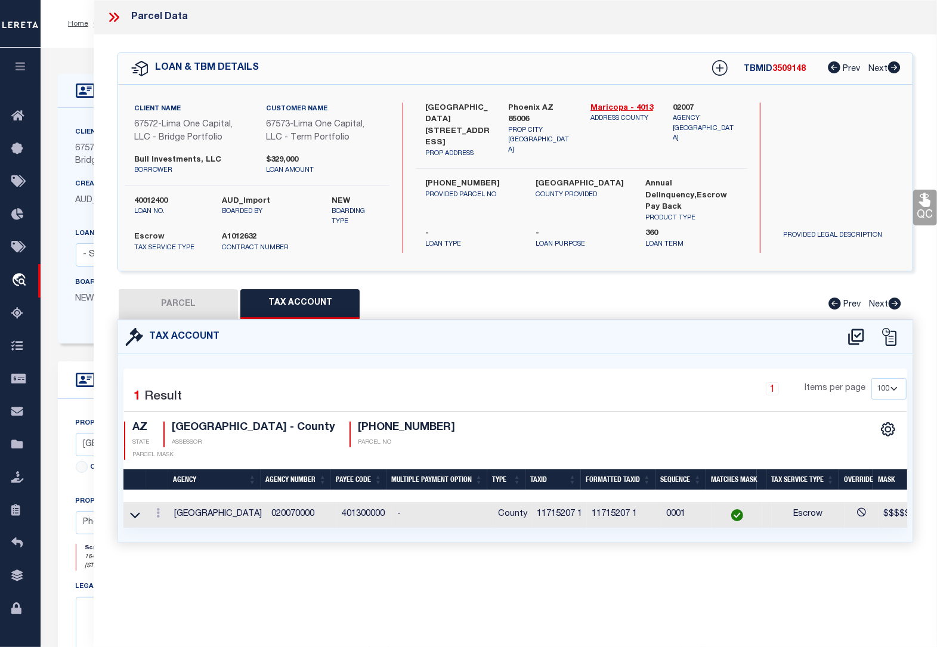
checkbox input "false"
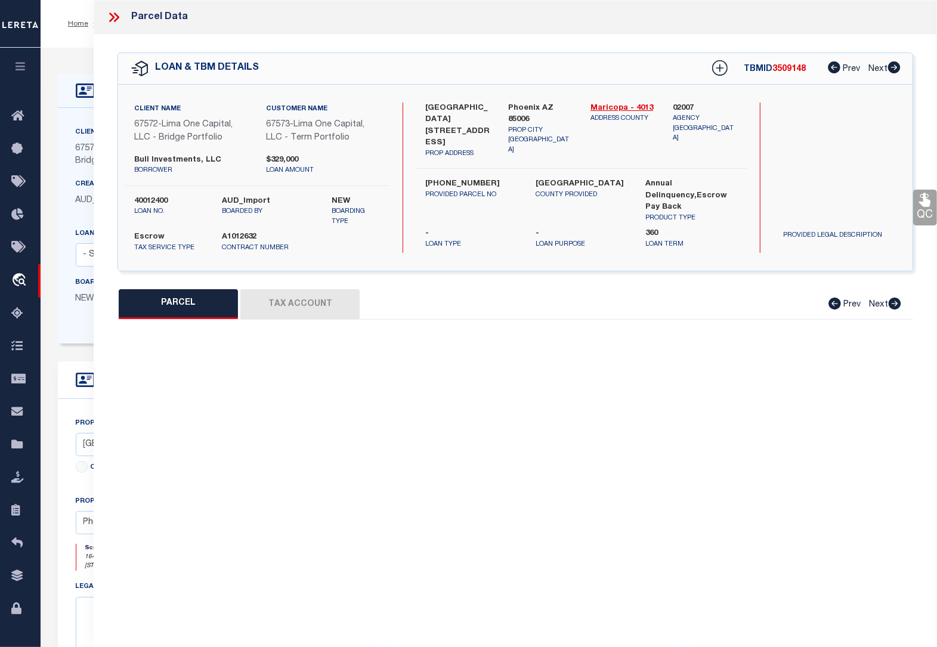
select select "BP"
type input "BULL INVESTMENTS LLC"
select select "AGW"
select select "LEG"
type input "AZ"
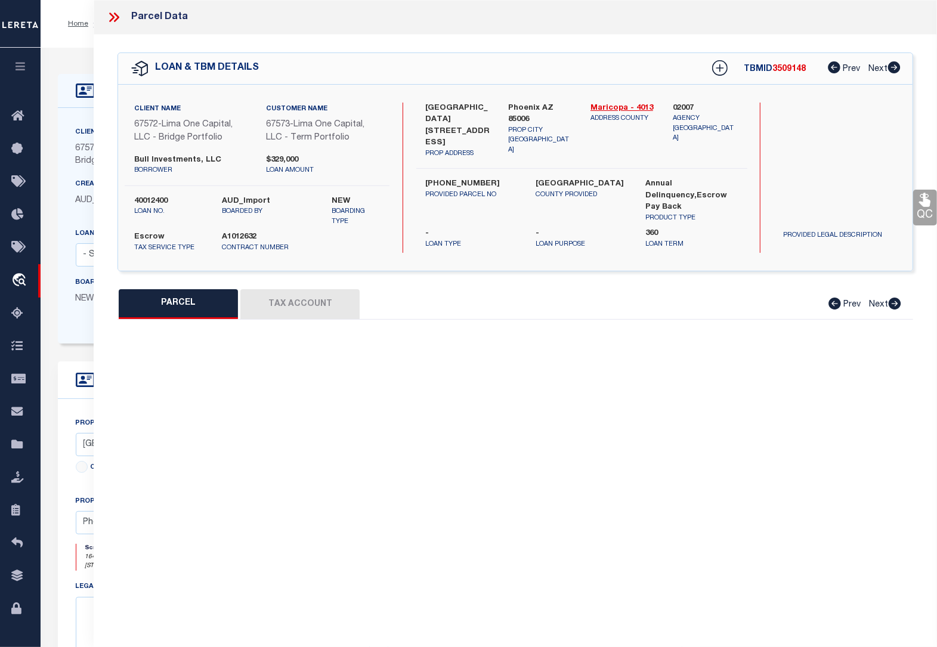
type textarea "169939 [GEOGRAPHIC_DATA] # 10"
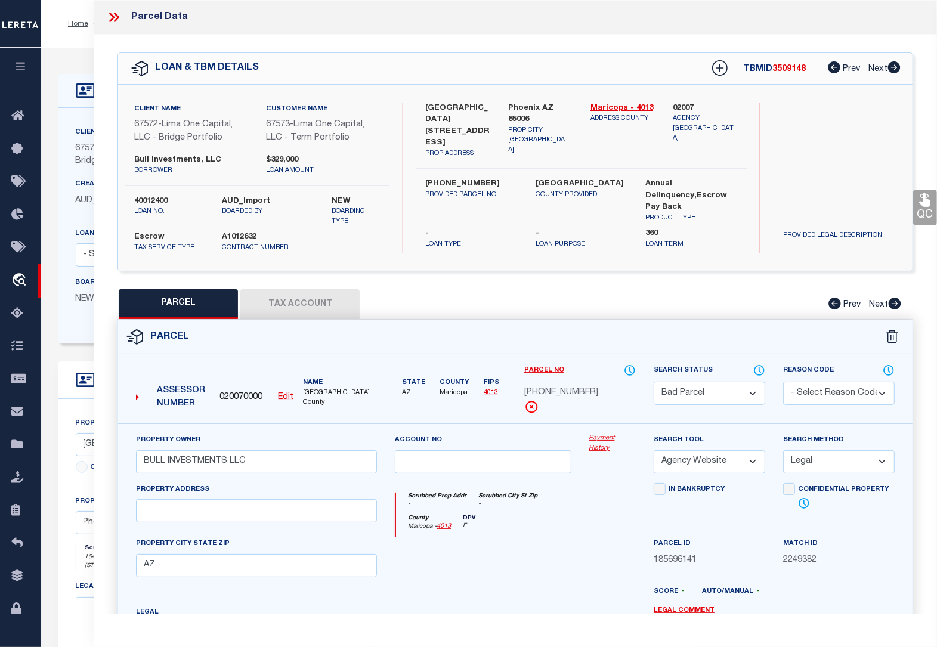
click at [702, 400] on select "Automated Search Bad Parcel Complete Duplicate Parcel High Dollar Reporting In …" at bounding box center [710, 393] width 112 height 23
click at [654, 382] on select "Automated Search Bad Parcel Complete Duplicate Parcel High Dollar Reporting In …" at bounding box center [710, 393] width 112 height 23
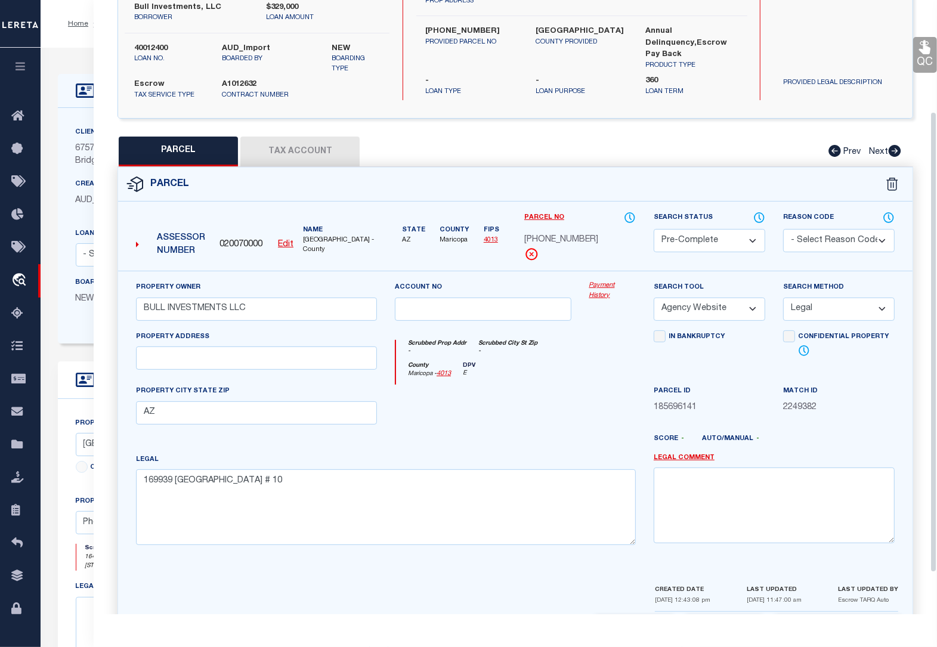
scroll to position [204, 0]
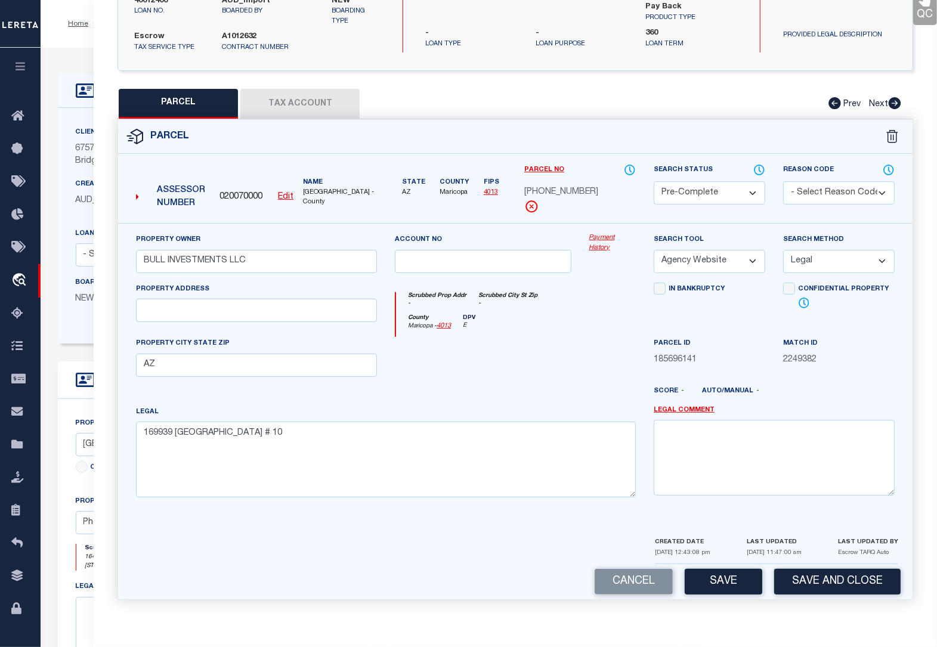
click at [740, 577] on button "Save" at bounding box center [724, 582] width 78 height 26
select select "AS"
select select
checkbox input "false"
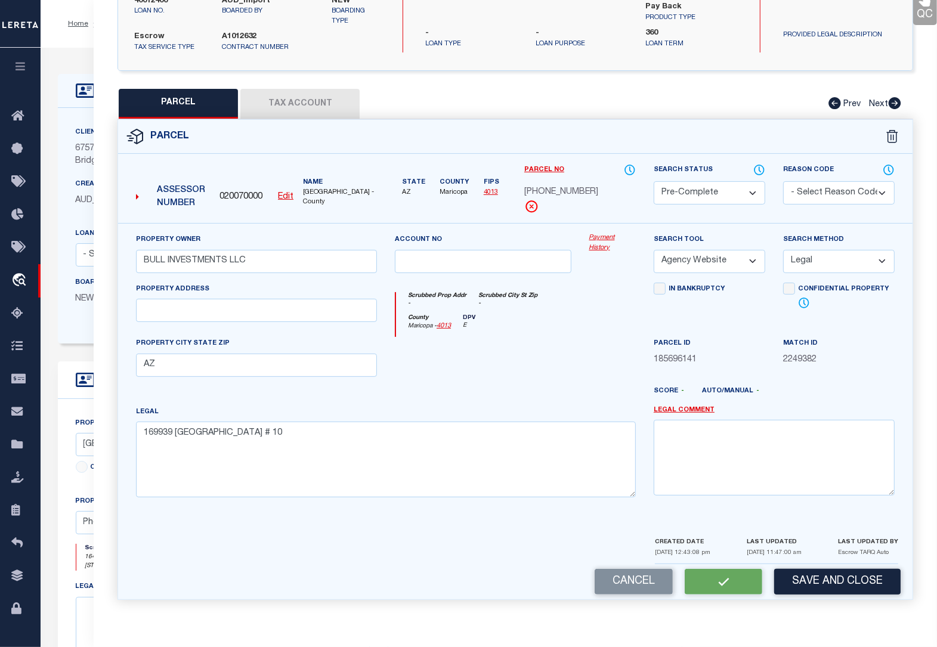
checkbox input "false"
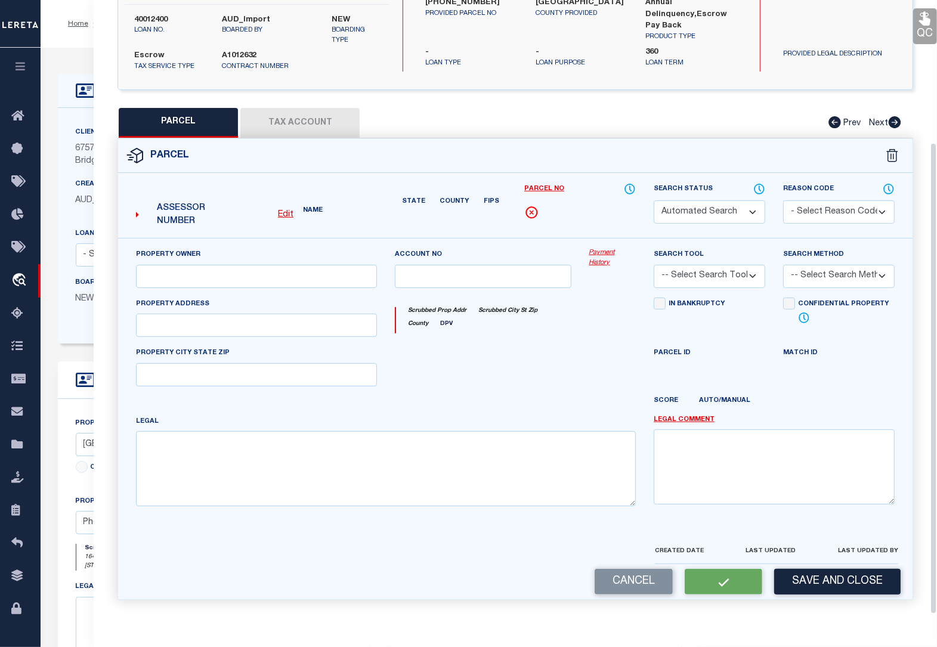
select select "CP"
type input "BULL INVESTMENTS LLC"
select select "AGW"
select select "LEG"
type input "AZ"
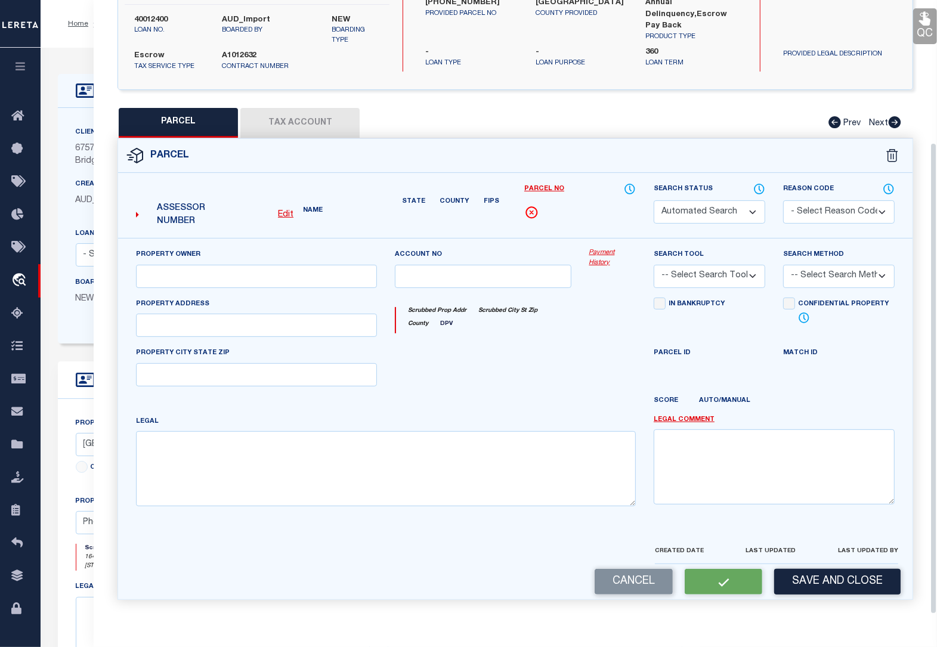
type textarea "169939 [GEOGRAPHIC_DATA] # 10"
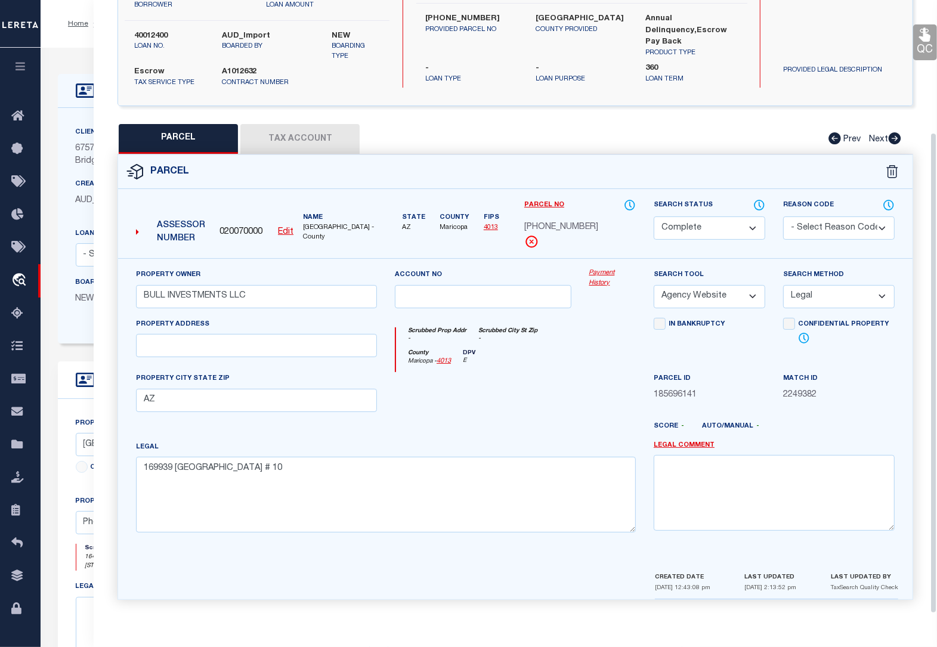
scroll to position [168, 0]
click at [296, 141] on button "Tax Account" at bounding box center [299, 139] width 119 height 30
select select "100"
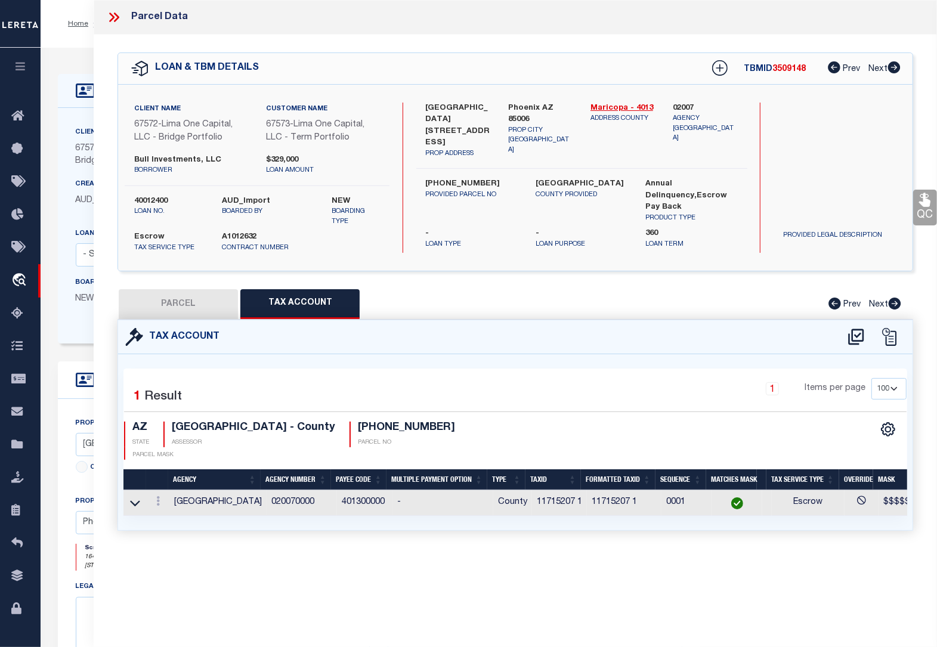
scroll to position [0, 0]
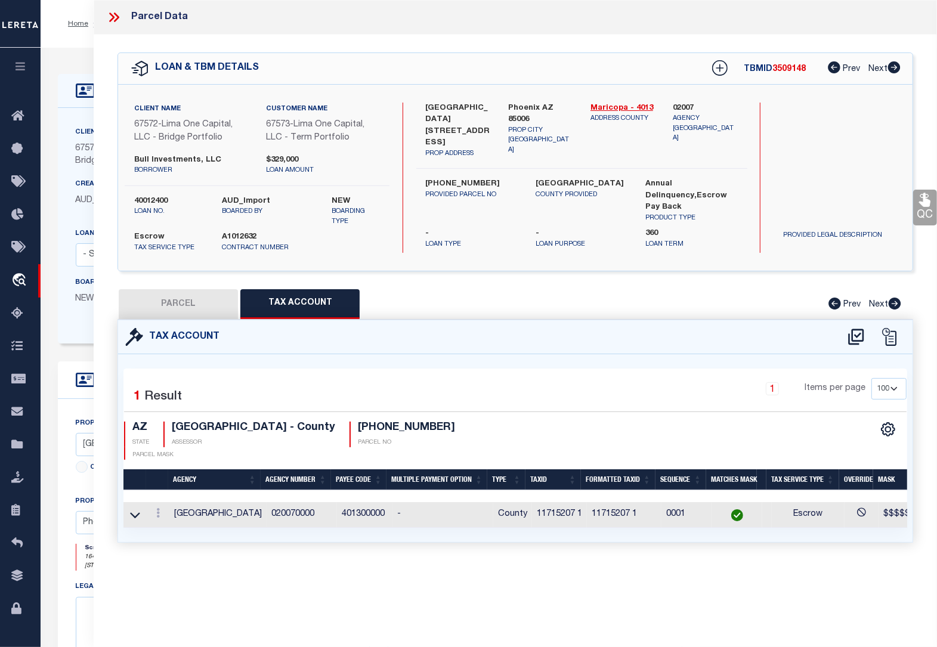
click at [199, 301] on button "PARCEL" at bounding box center [178, 304] width 119 height 30
select select "AS"
select select
checkbox input "false"
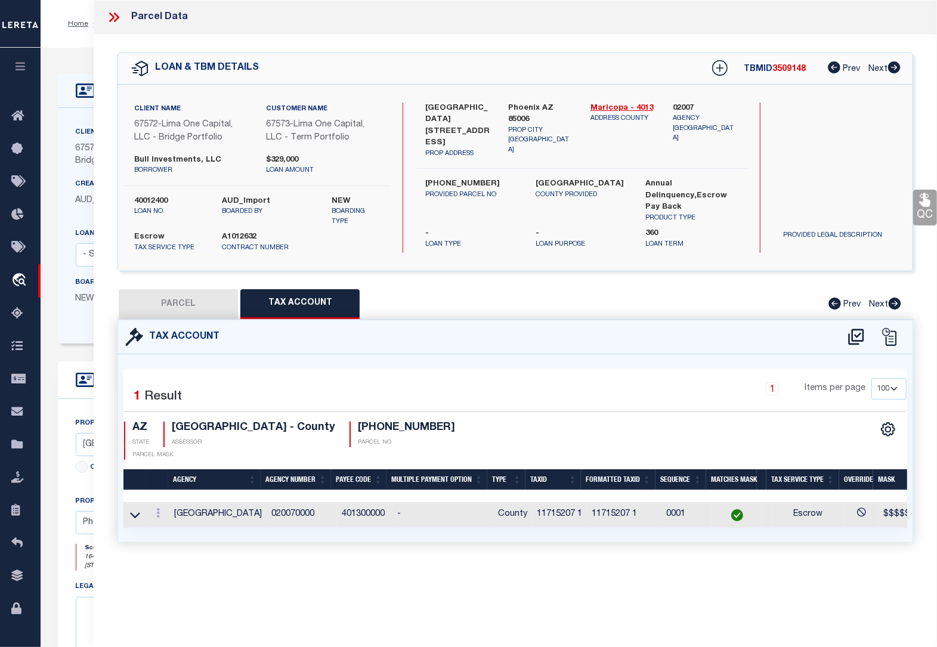
checkbox input "false"
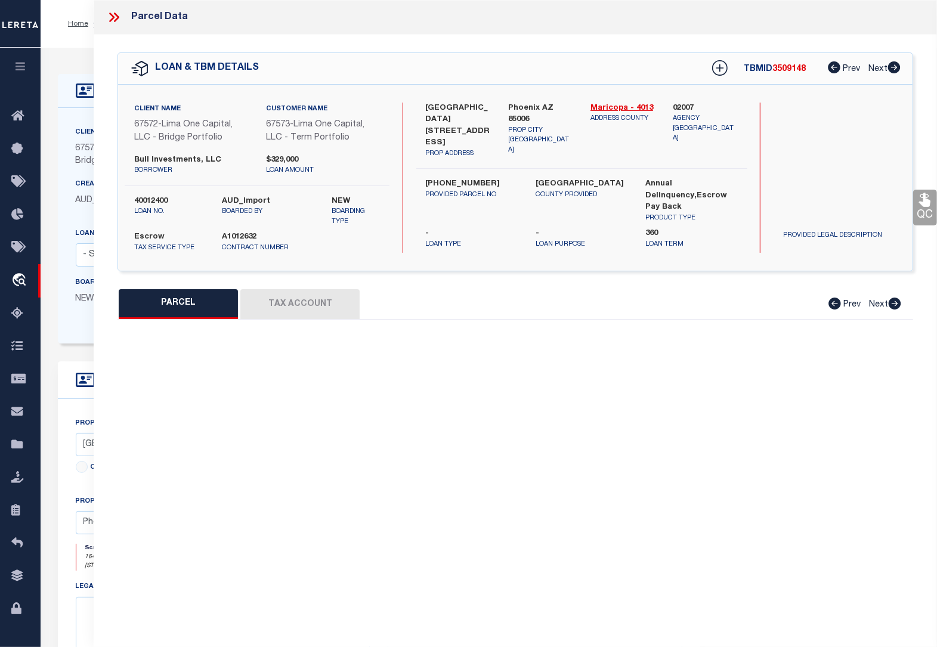
select select "CP"
type input "BULL INVESTMENTS LLC"
select select "AGW"
select select "LEG"
type input "AZ"
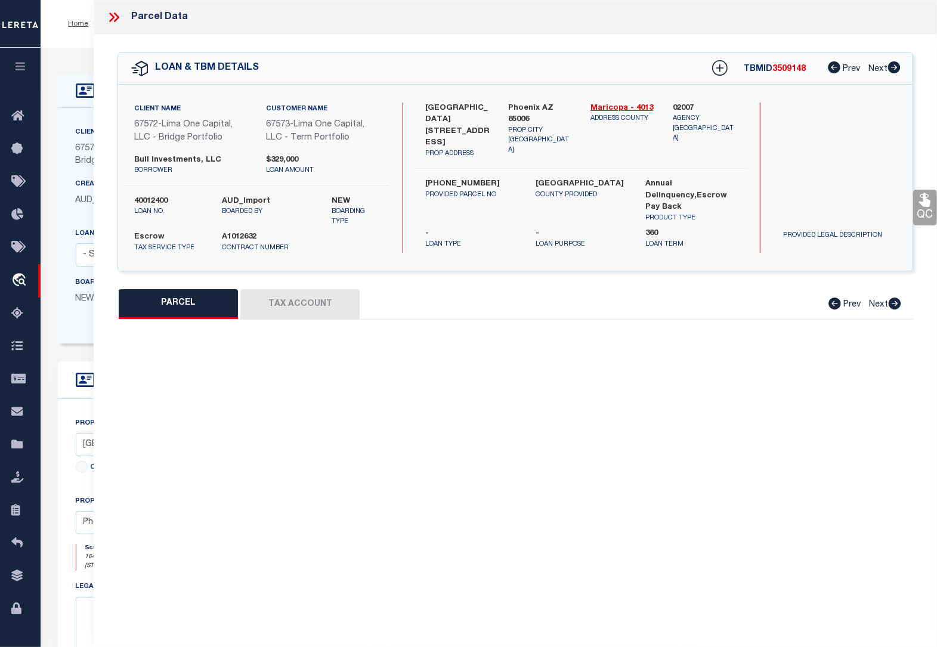
type textarea "169939 [GEOGRAPHIC_DATA] # 10"
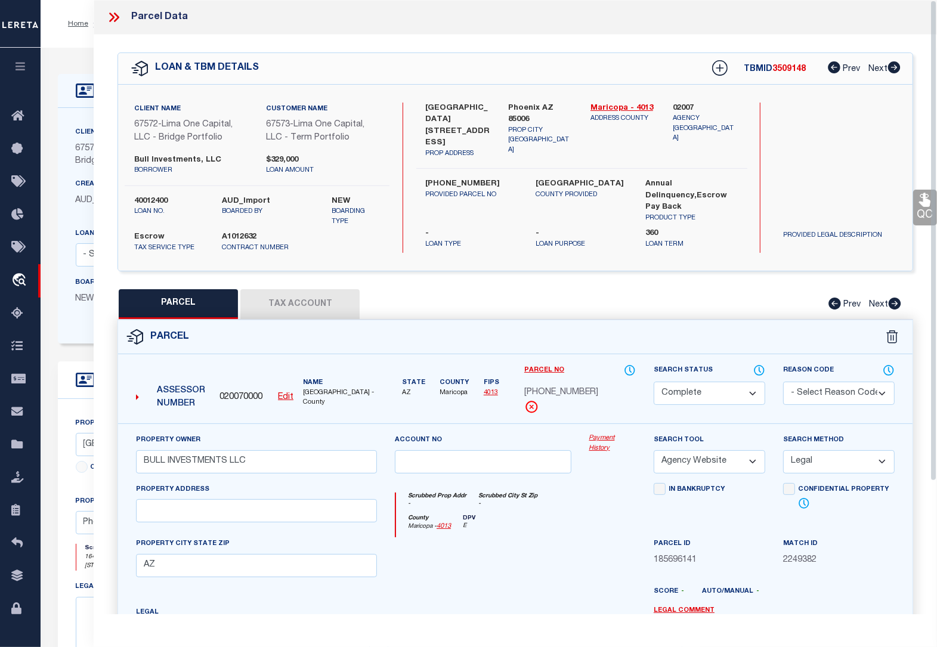
click at [114, 16] on icon at bounding box center [111, 18] width 5 height 10
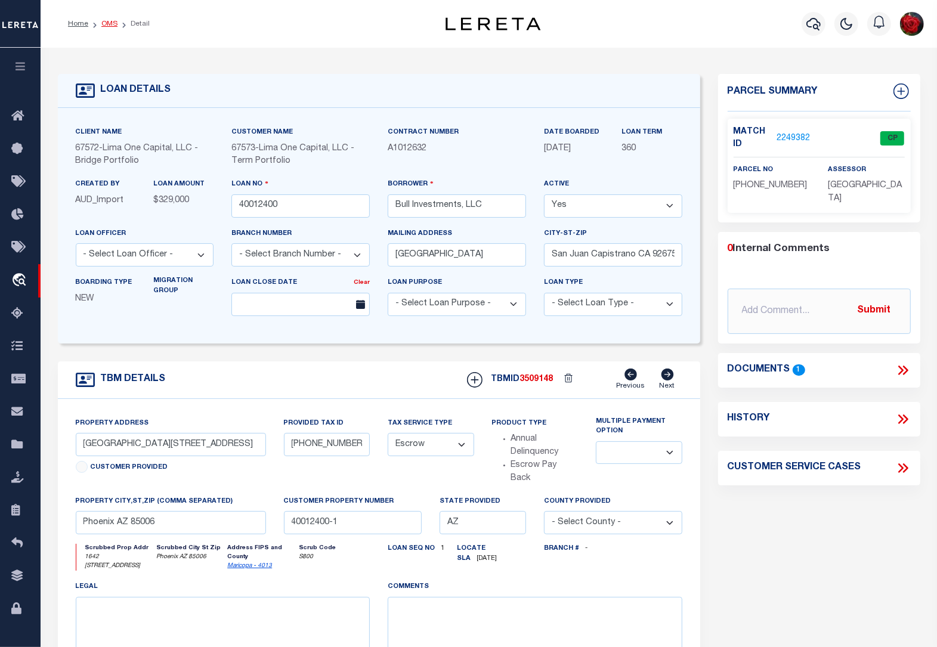
click at [106, 21] on link "OMS" at bounding box center [109, 23] width 16 height 7
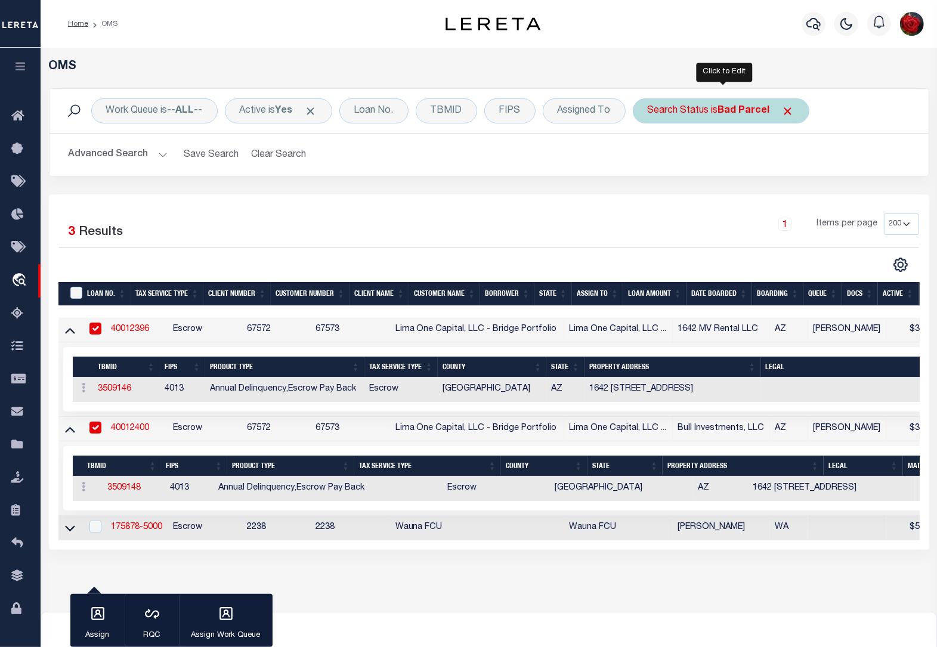
click at [738, 109] on b "Bad Parcel" at bounding box center [744, 111] width 52 height 10
select select "BP"
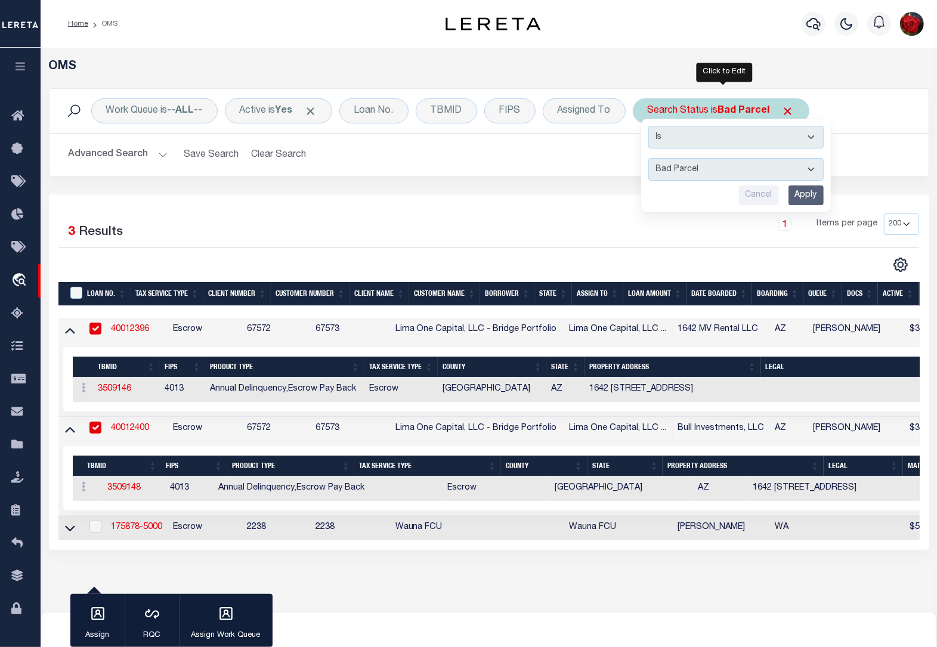
click at [803, 194] on input "Apply" at bounding box center [806, 196] width 35 height 20
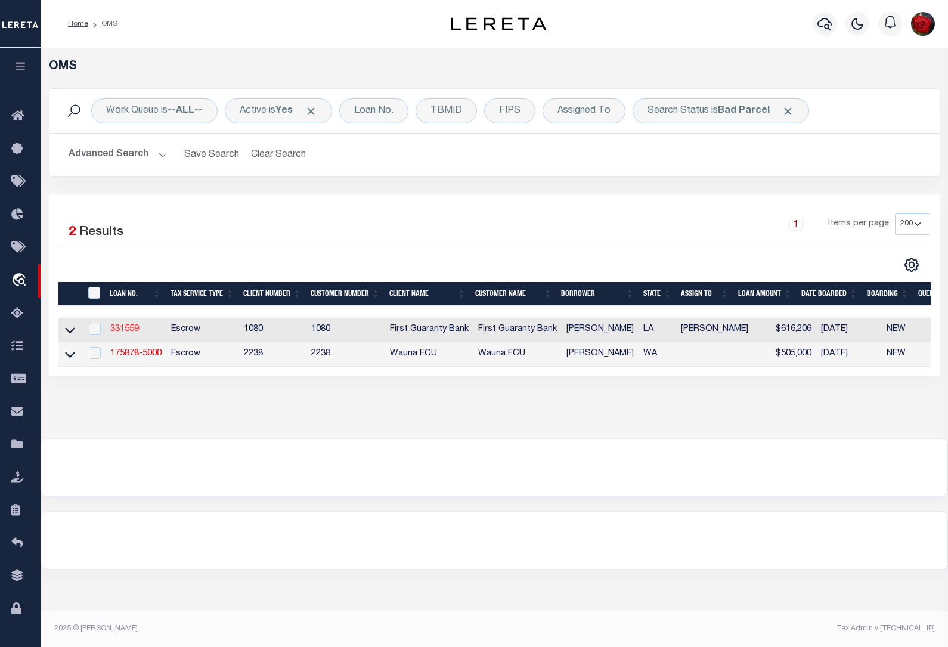
click at [121, 330] on link "331559" at bounding box center [124, 329] width 29 height 8
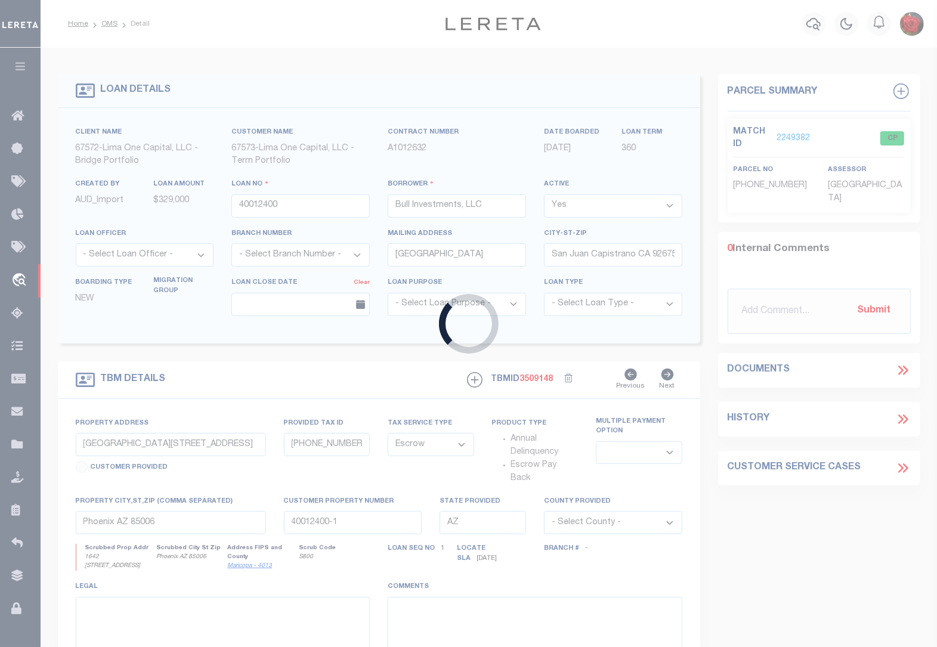
type input "331559"
type input "[PERSON_NAME]"
select select
select select "10"
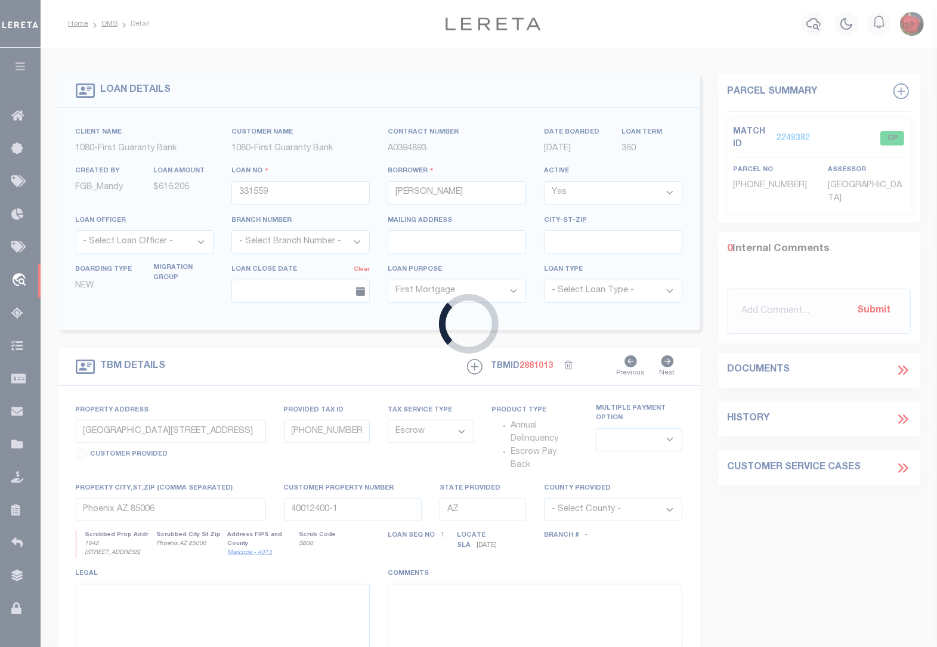
type input "[STREET_ADDRESS][PERSON_NAME]"
type input "2403803360000400"
select select
type input "[GEOGRAPHIC_DATA]"
type input "260384121"
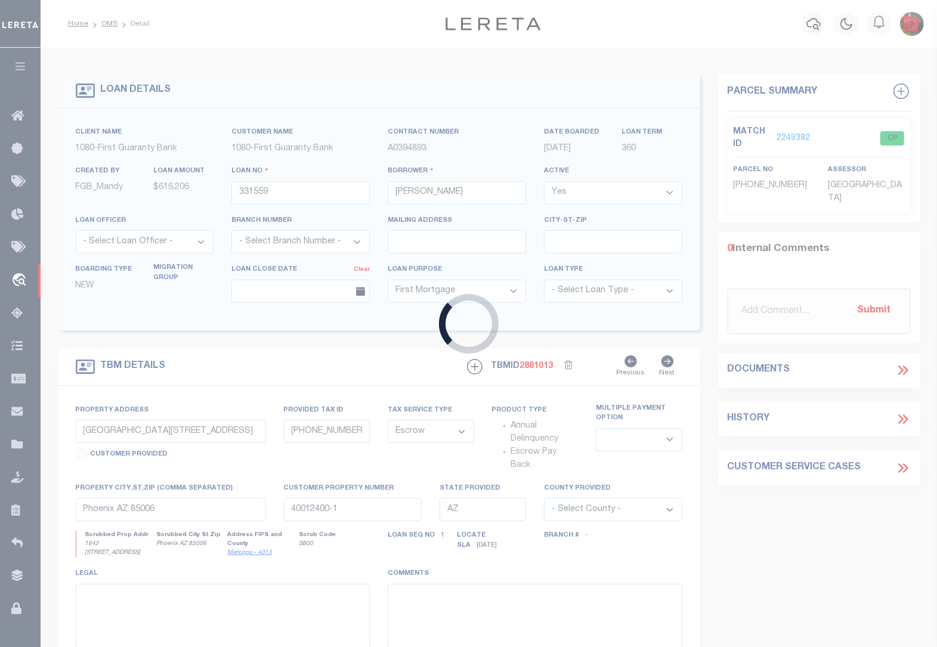
type input "LA"
select select
select select "2308"
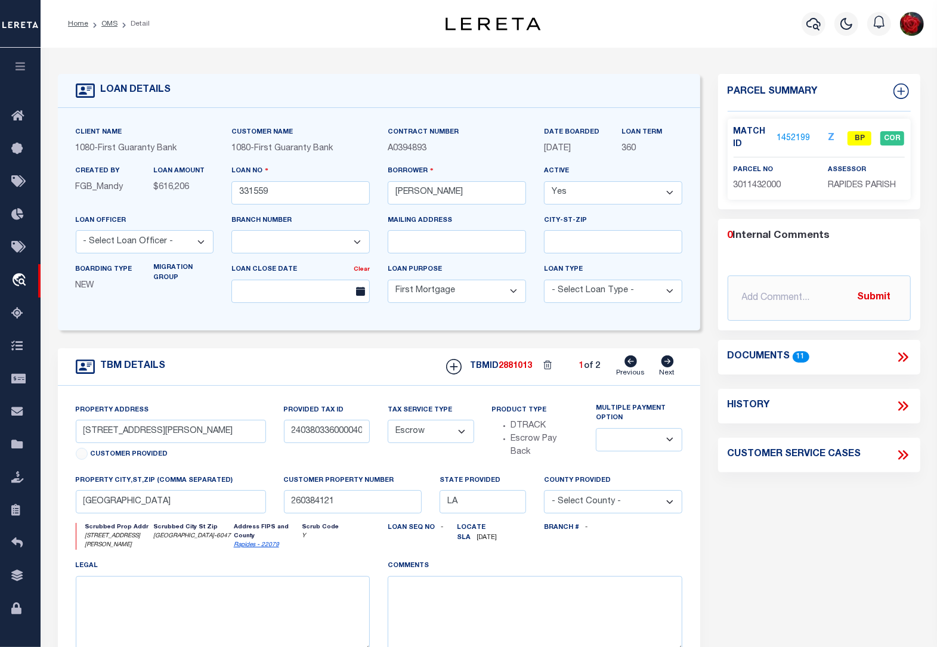
click at [767, 409] on h4 "History" at bounding box center [749, 405] width 42 height 11
click at [902, 403] on icon at bounding box center [903, 406] width 16 height 16
select select "100"
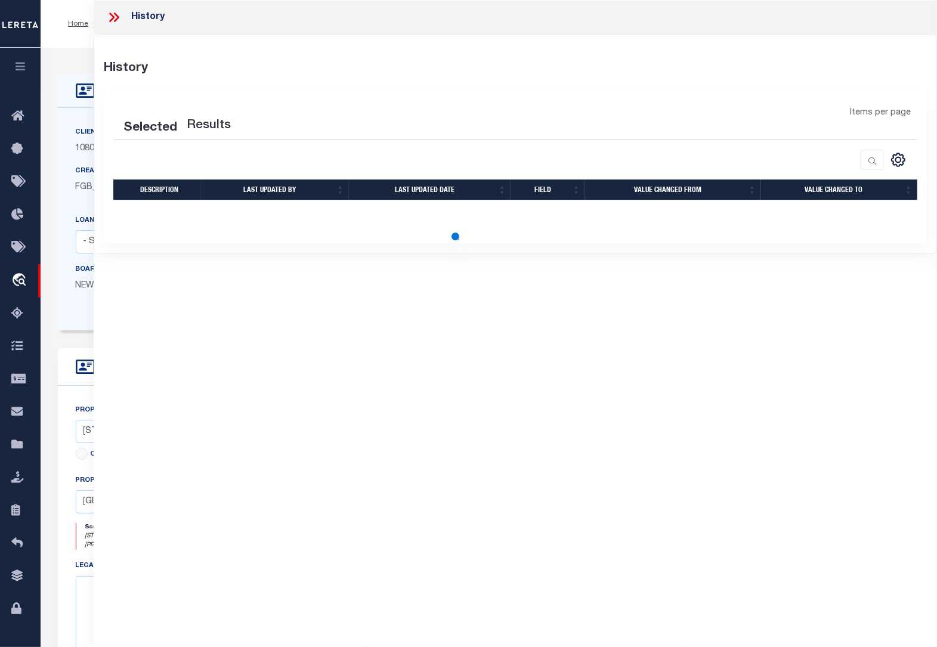
select select "100"
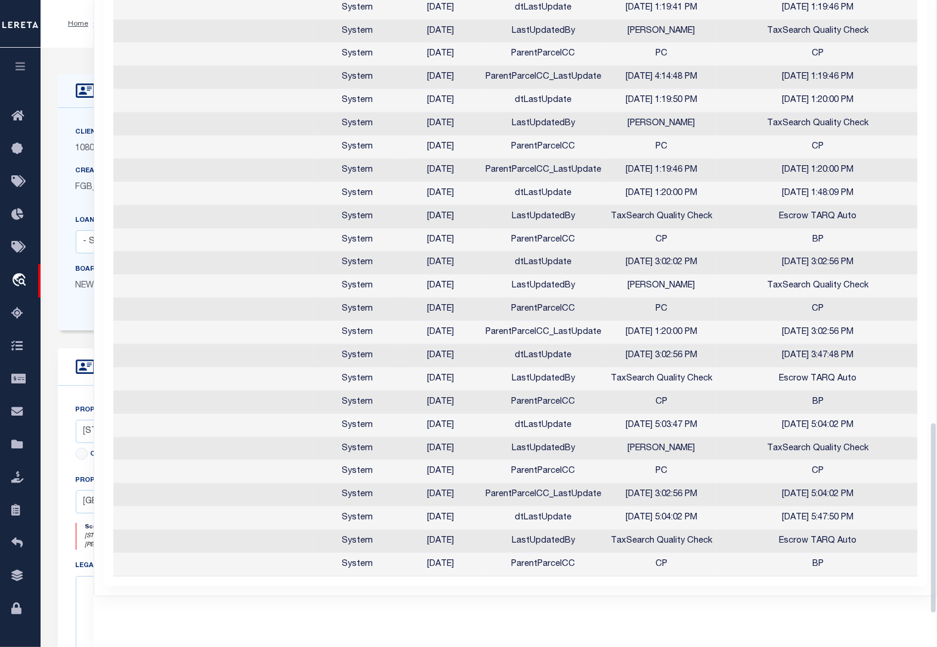
scroll to position [1355, 0]
